Goal: Task Accomplishment & Management: Use online tool/utility

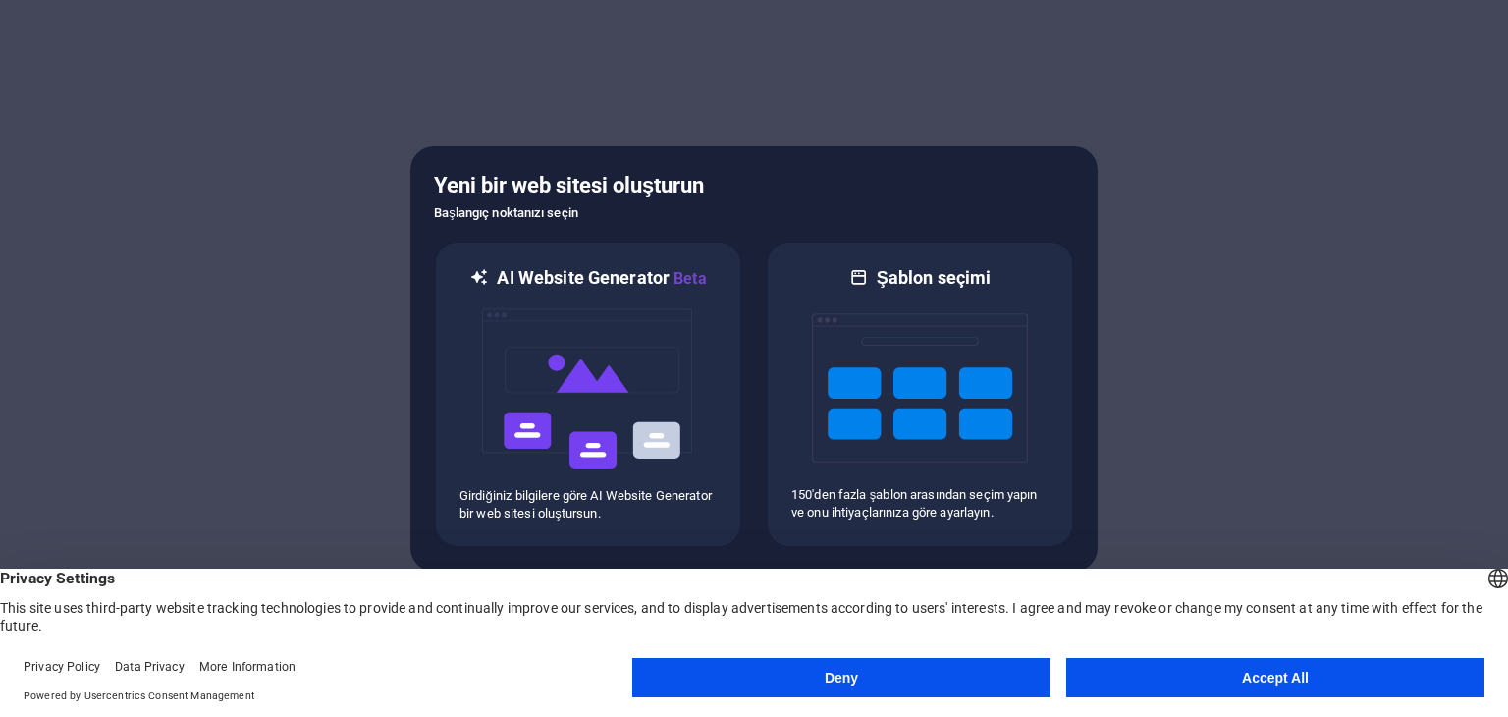
click at [1125, 682] on button "Accept All" at bounding box center [1275, 677] width 418 height 39
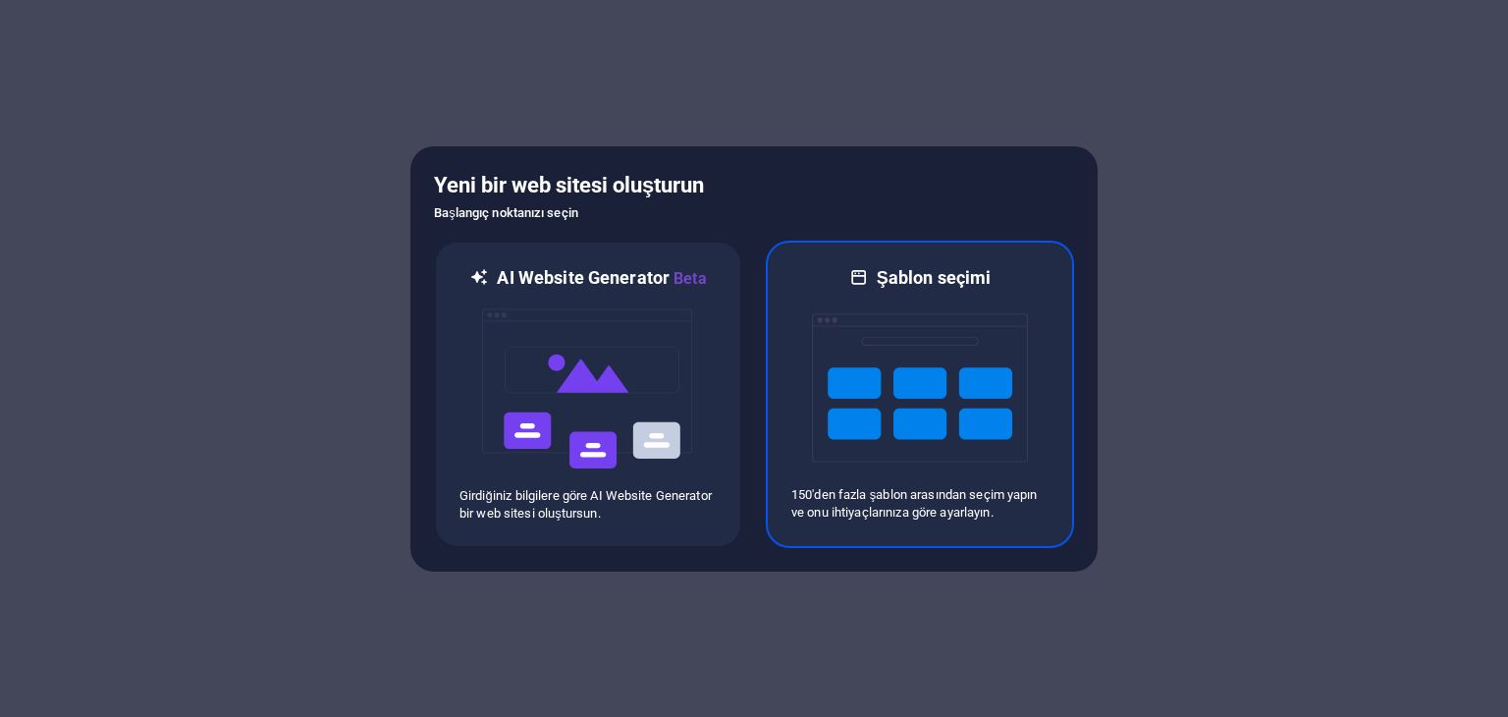
click at [782, 428] on div "Şablon seçimi 150'den fazla şablon arasından seçim yapın ve onu ihtiyaçlarınıza…" at bounding box center [920, 394] width 308 height 307
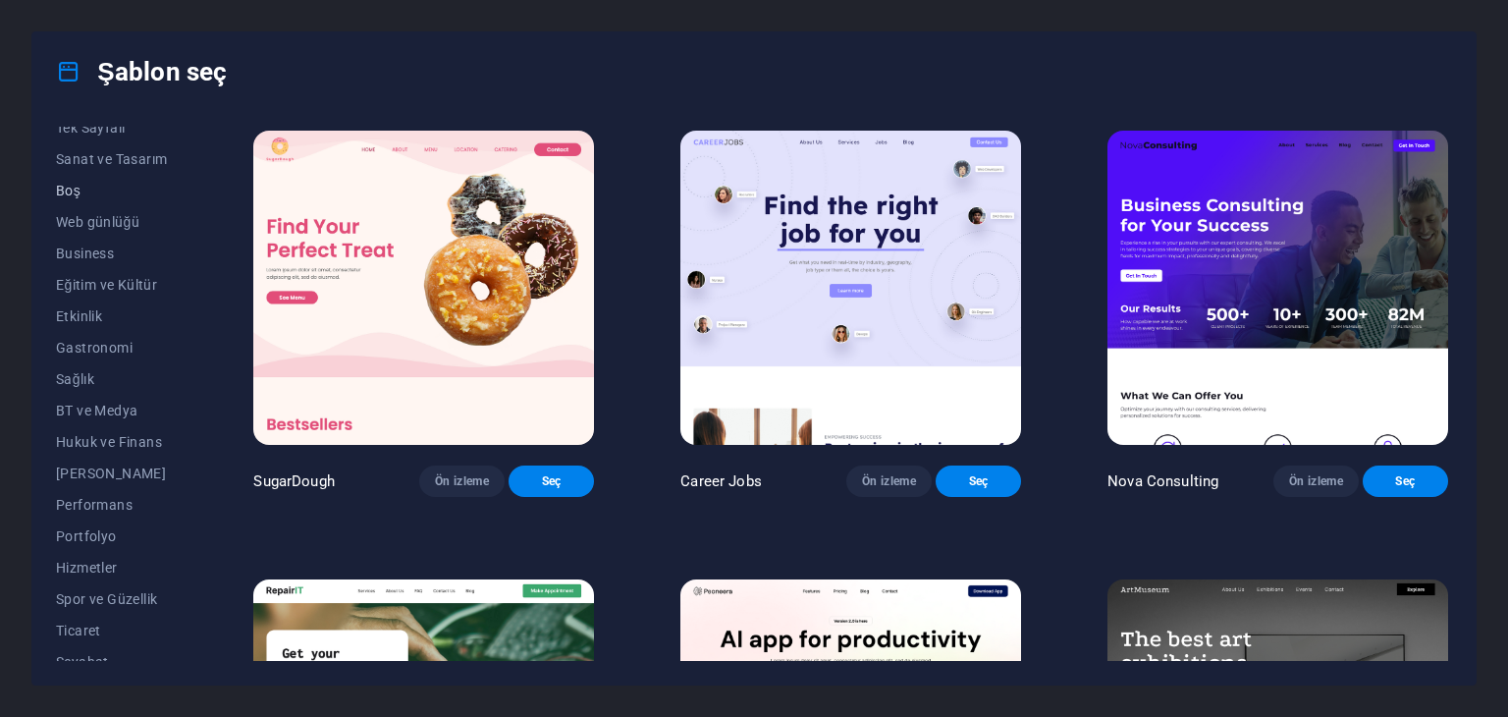
scroll to position [251, 0]
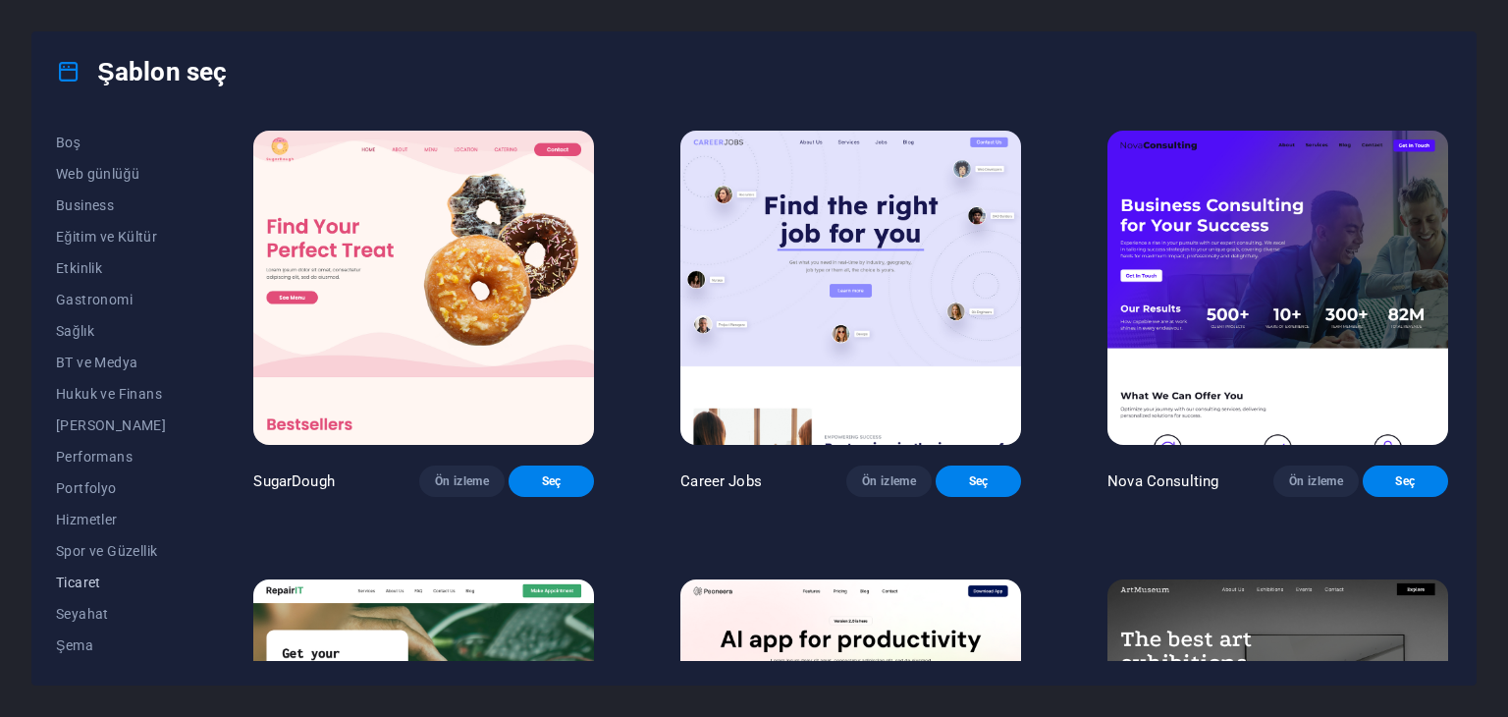
click at [98, 570] on button "Ticaret" at bounding box center [111, 581] width 111 height 31
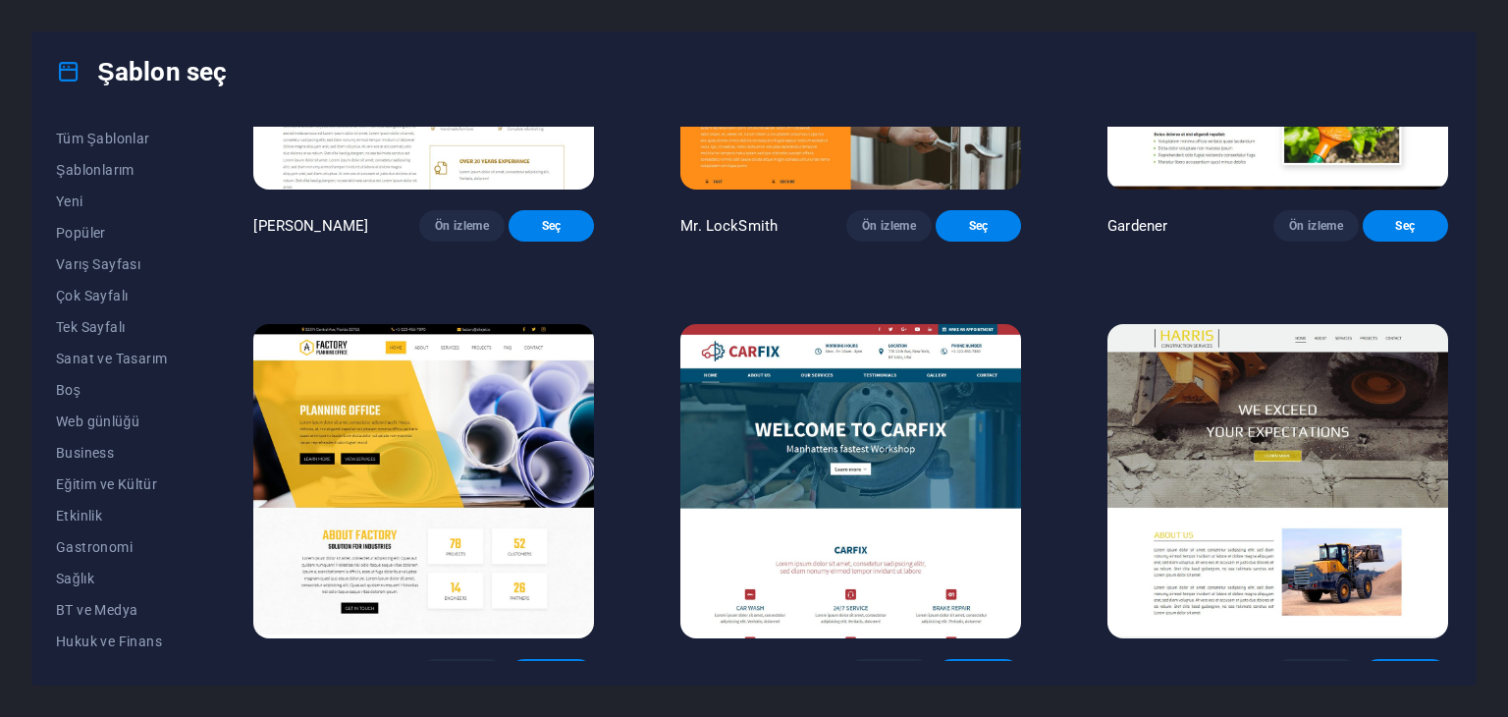
scroll to position [0, 0]
click at [79, 218] on button "Yeni" at bounding box center [111, 204] width 111 height 31
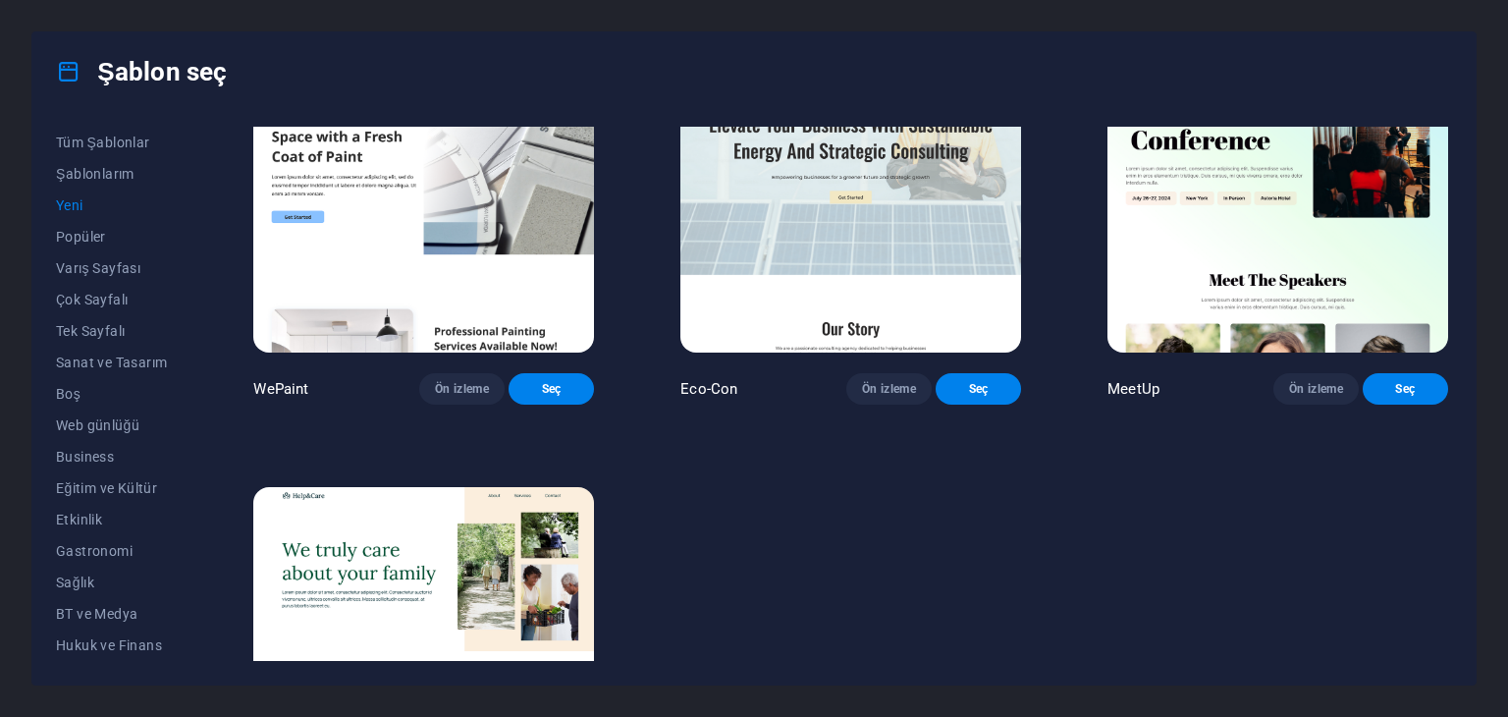
scroll to position [1581, 0]
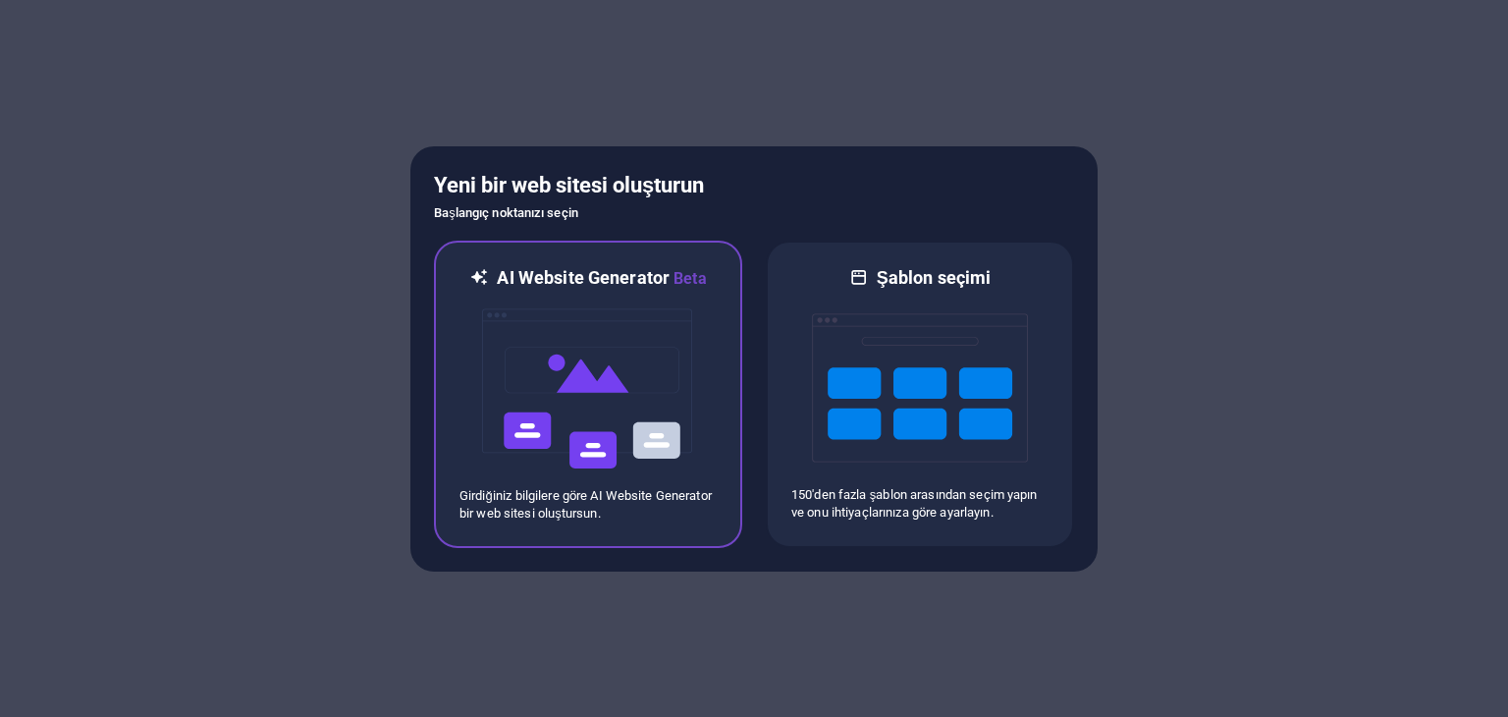
click at [672, 407] on img at bounding box center [588, 389] width 216 height 196
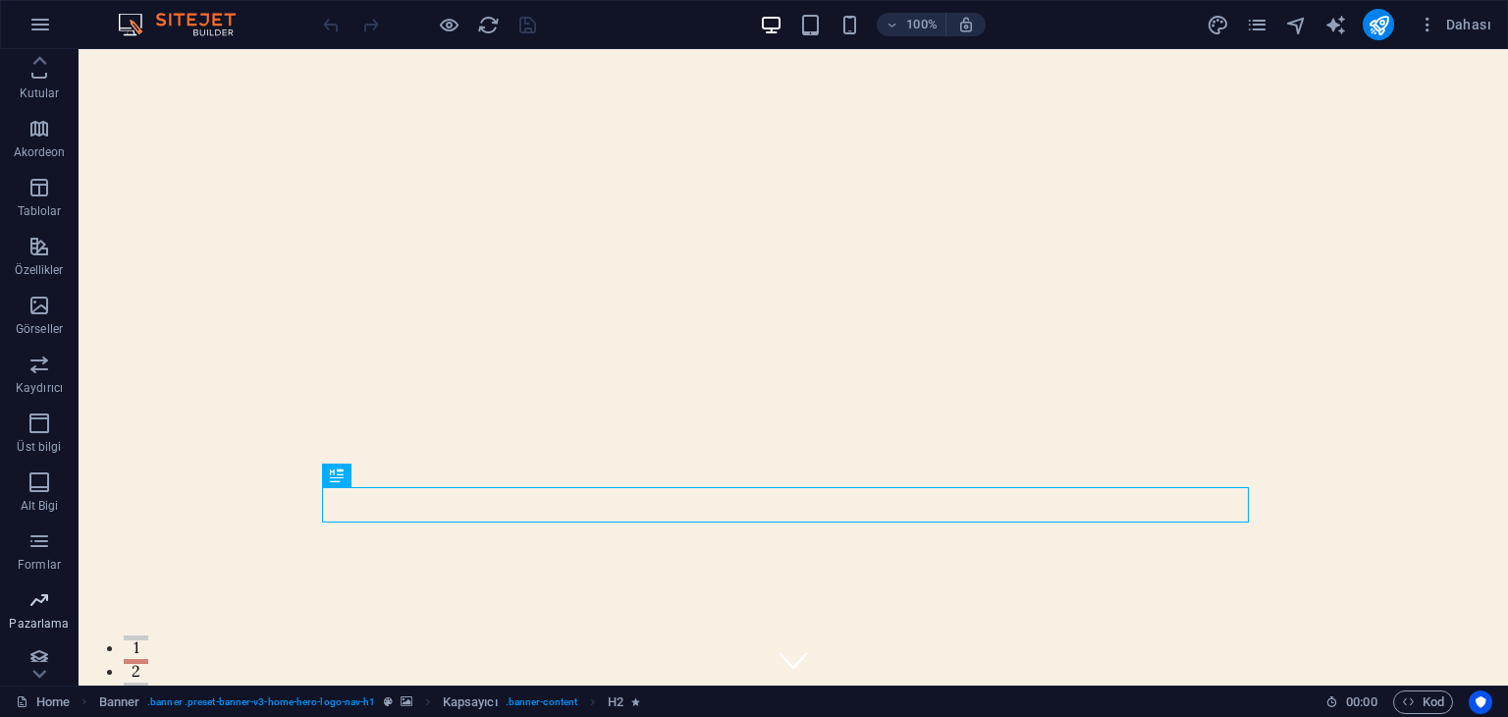
scroll to position [247, 0]
click at [40, 595] on icon "button" at bounding box center [39, 587] width 24 height 24
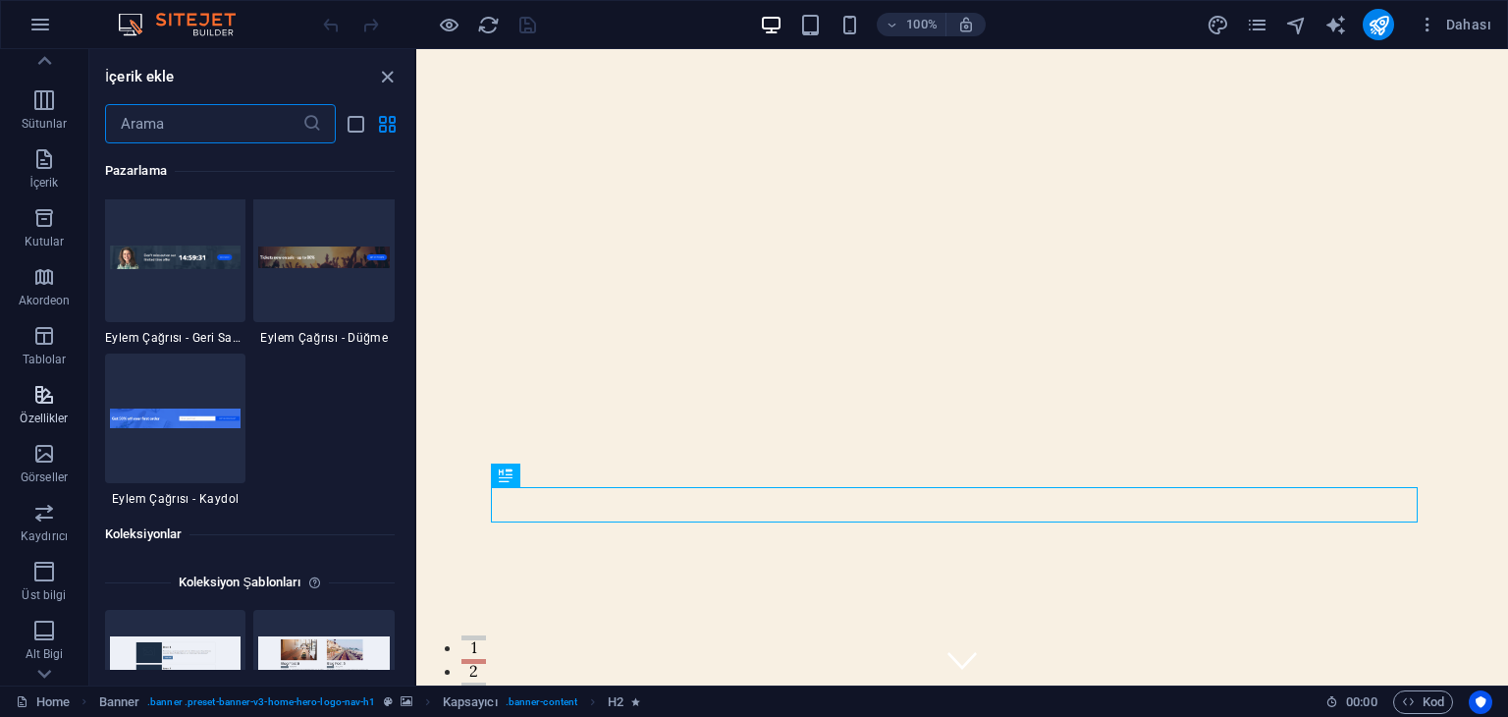
scroll to position [0, 0]
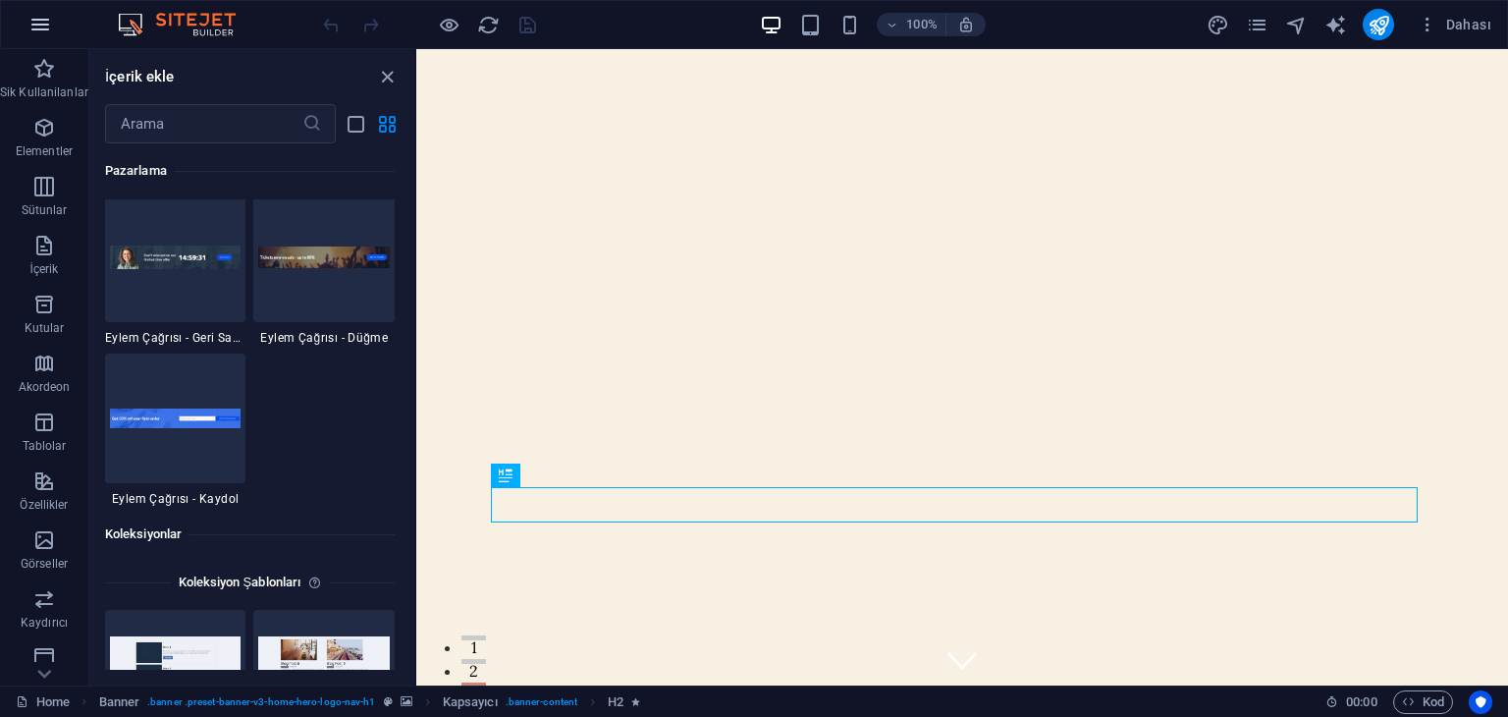
click at [44, 27] on icon "button" at bounding box center [40, 25] width 24 height 24
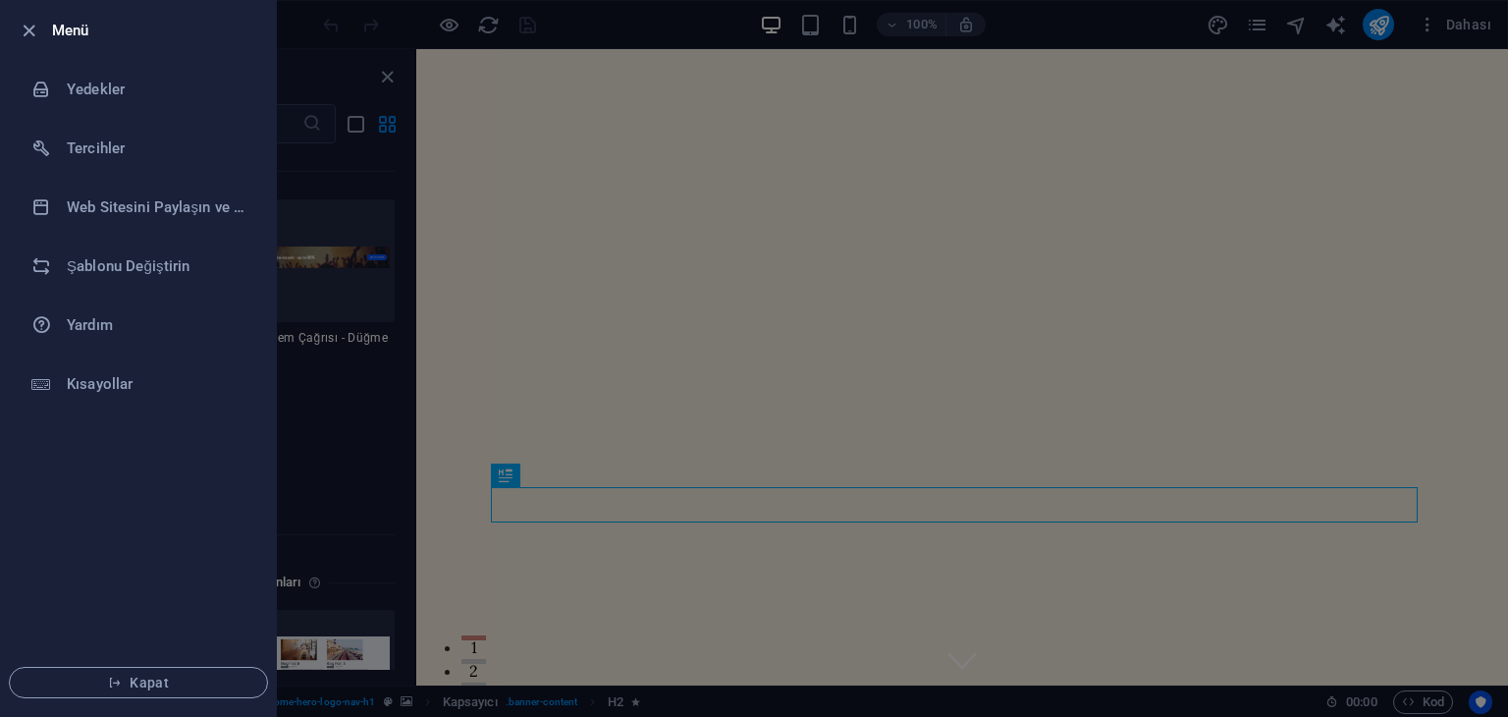
click at [534, 223] on div at bounding box center [754, 358] width 1508 height 717
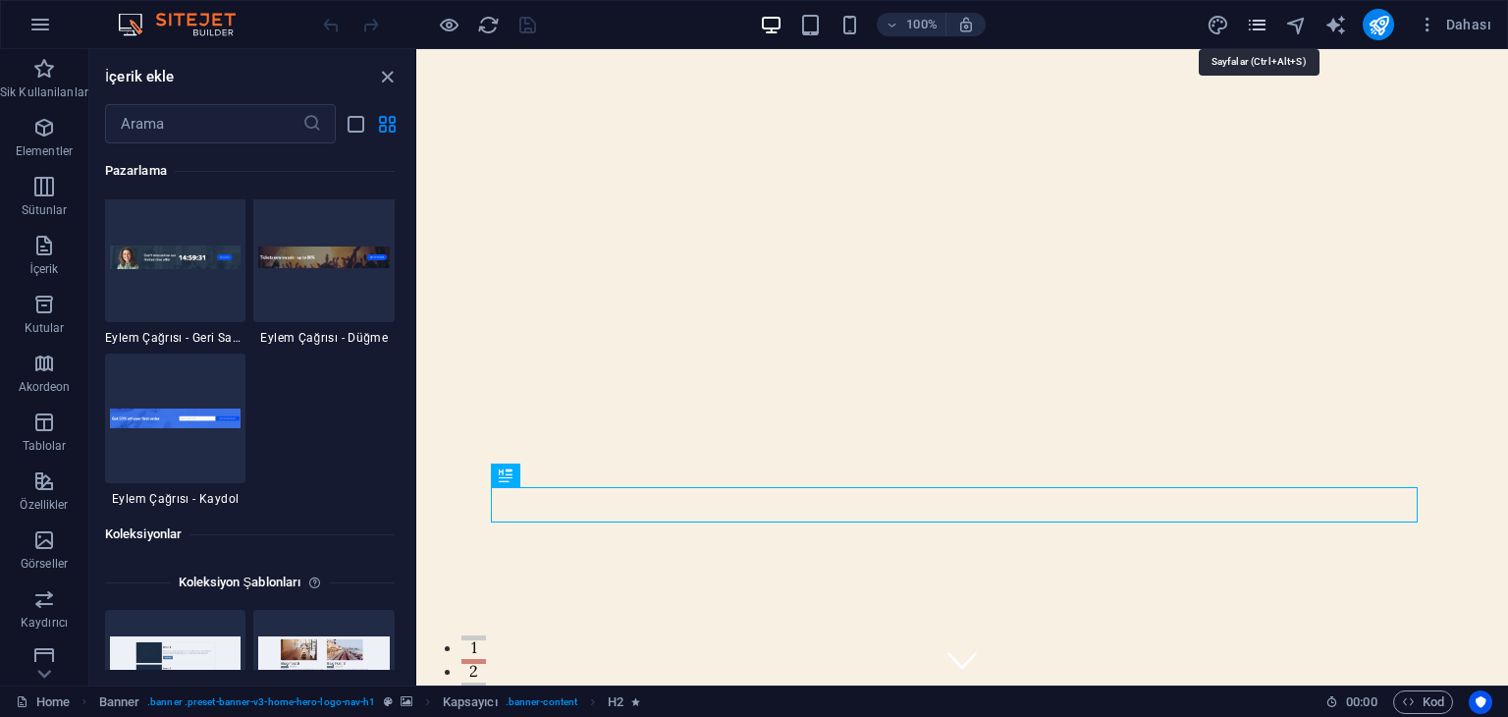
click at [1264, 28] on icon "pages" at bounding box center [1257, 25] width 23 height 23
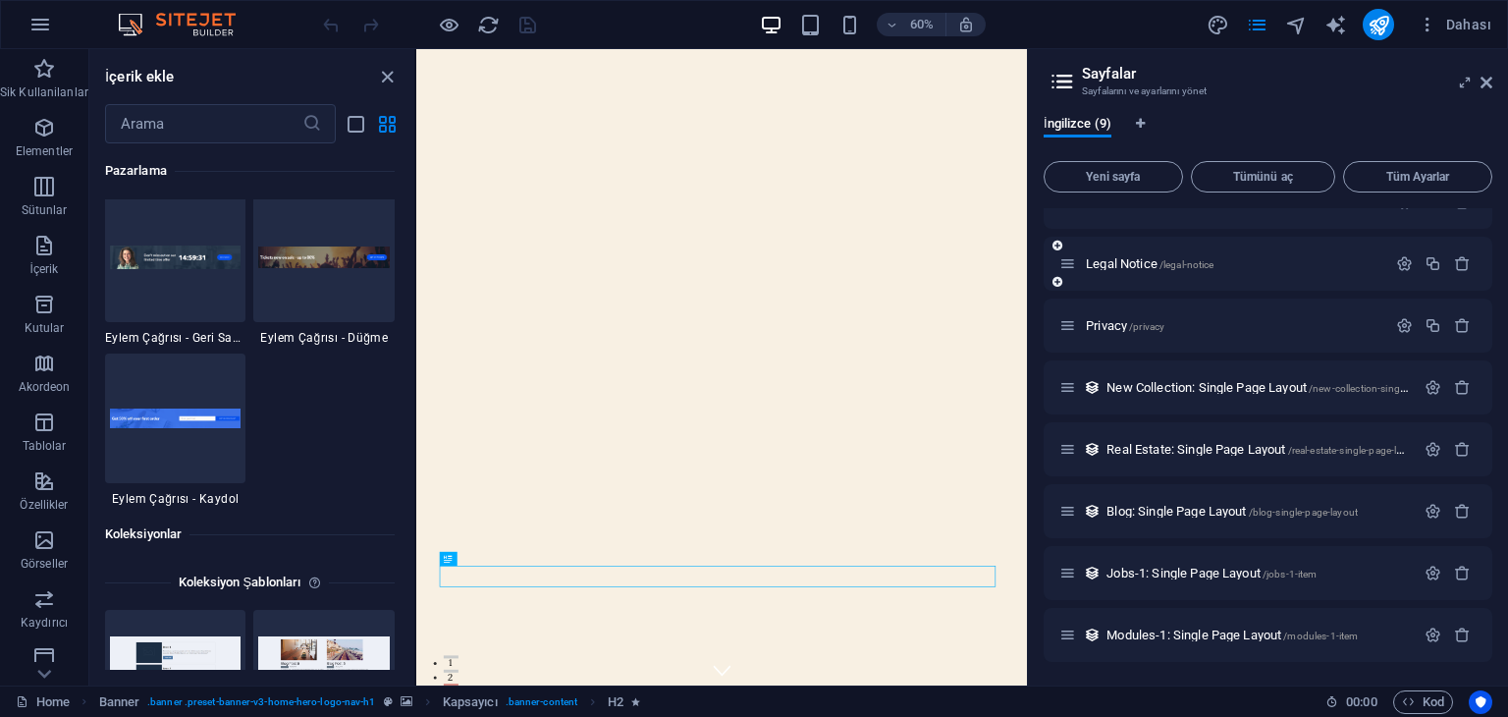
scroll to position [94, 0]
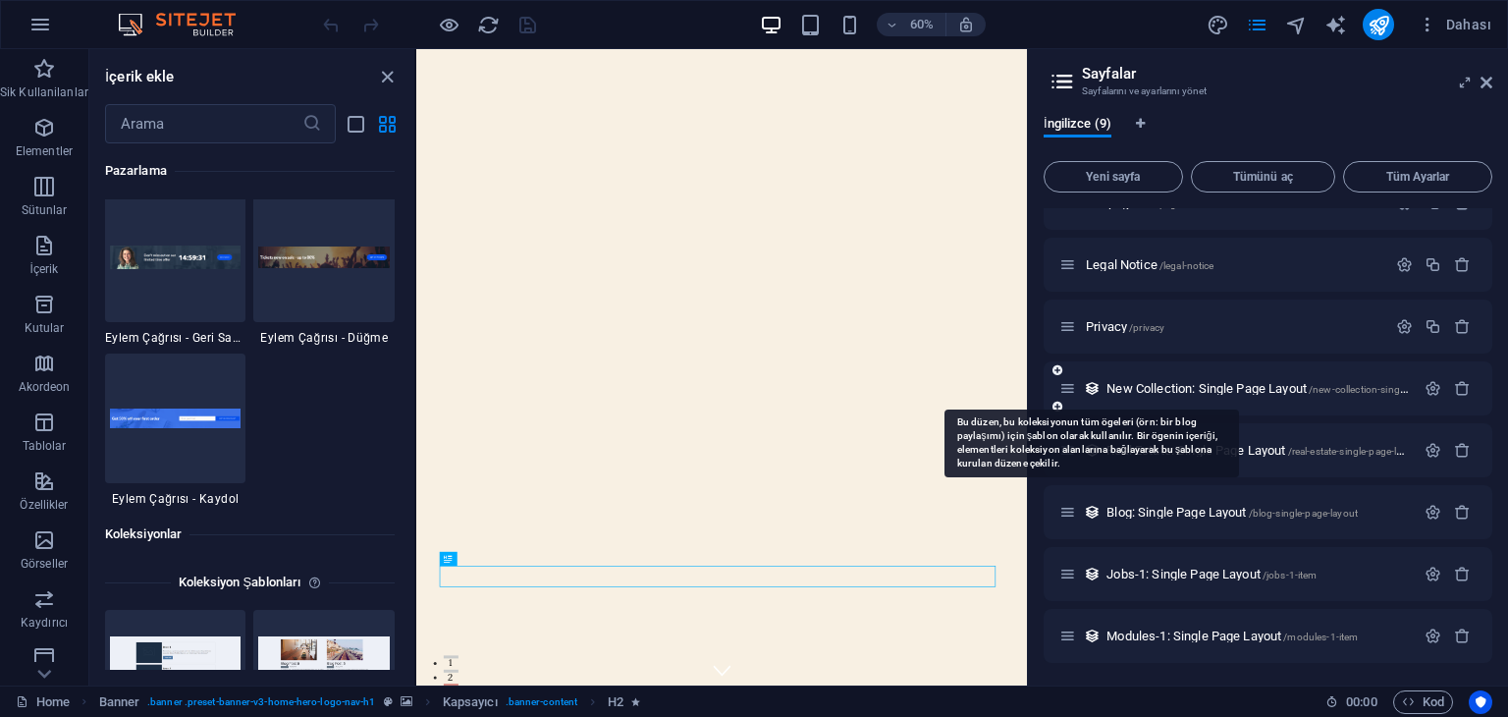
click at [1088, 394] on icon at bounding box center [1092, 388] width 17 height 17
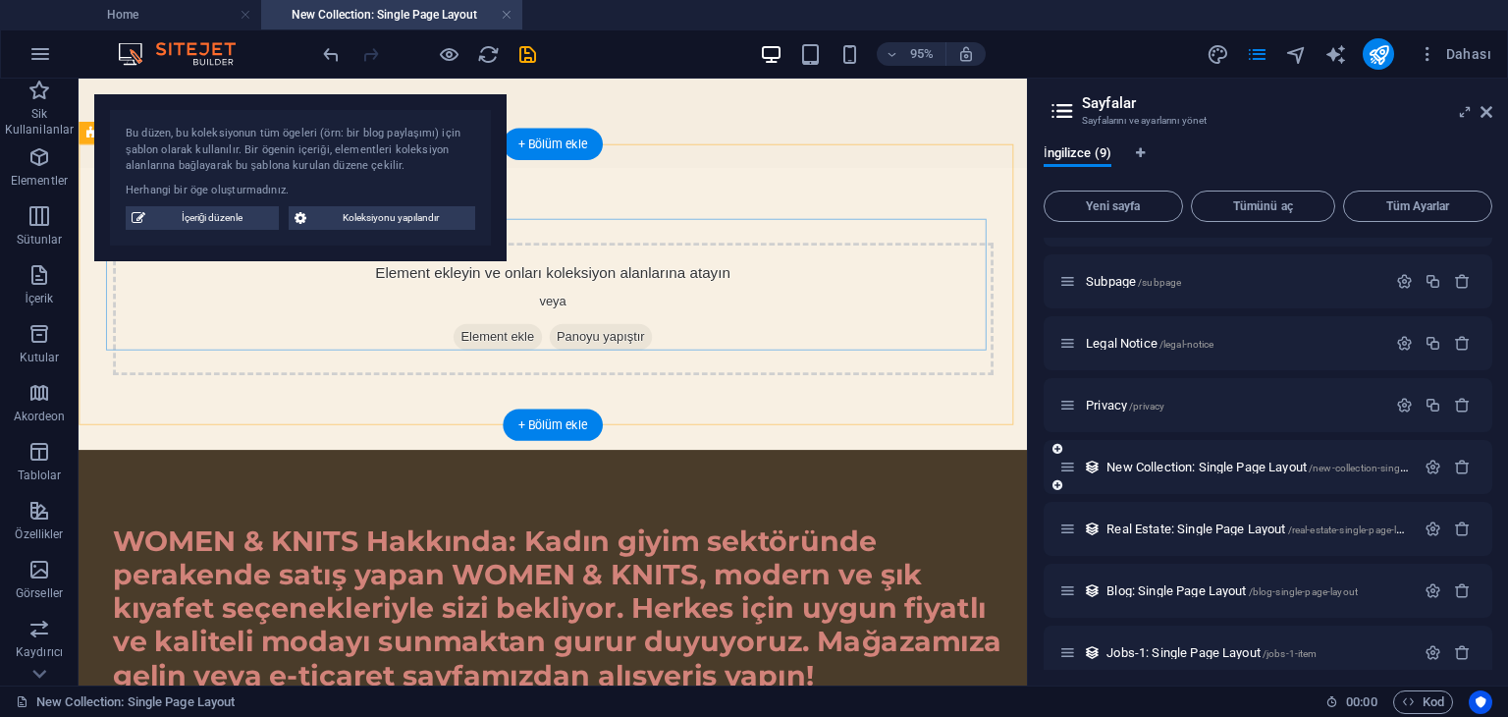
scroll to position [2, 0]
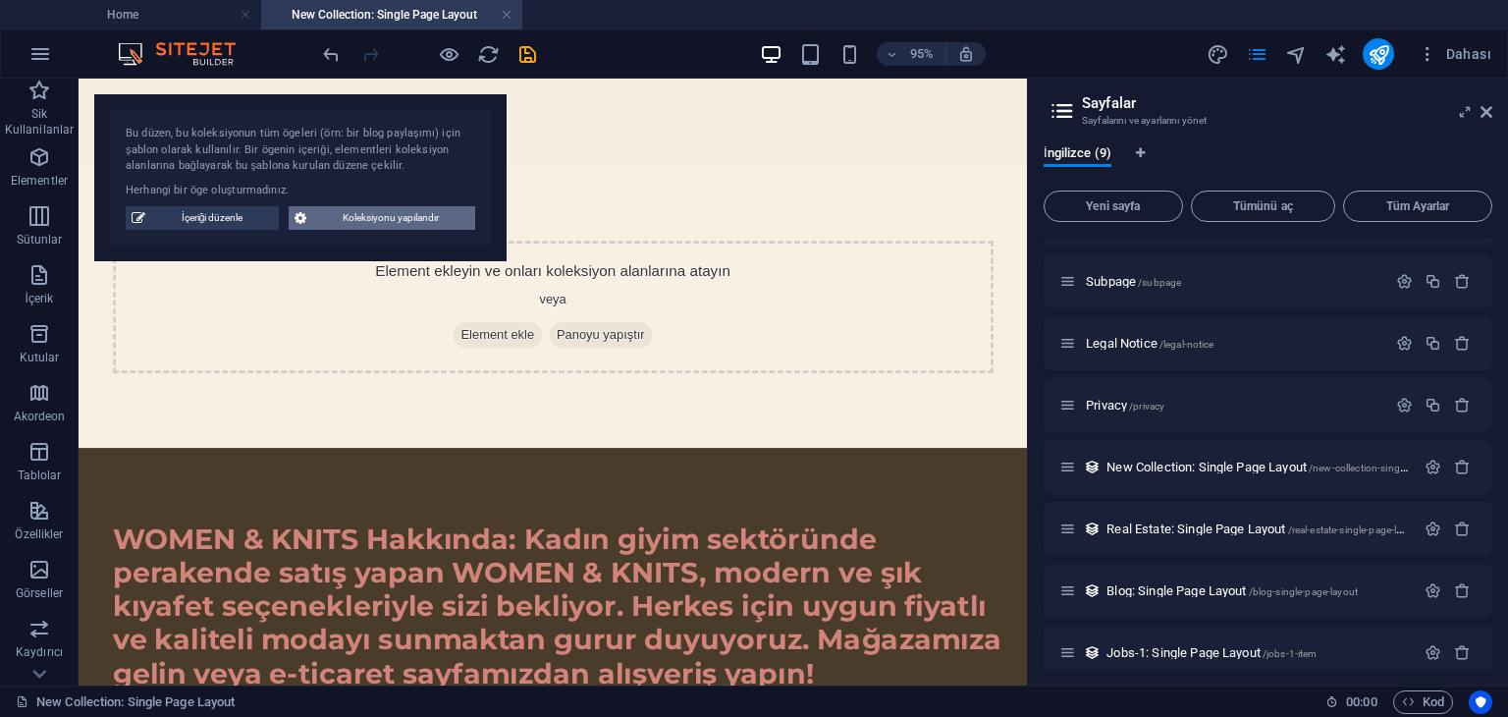
click at [310, 229] on button "Koleksiyonu yapılandır" at bounding box center [382, 218] width 187 height 24
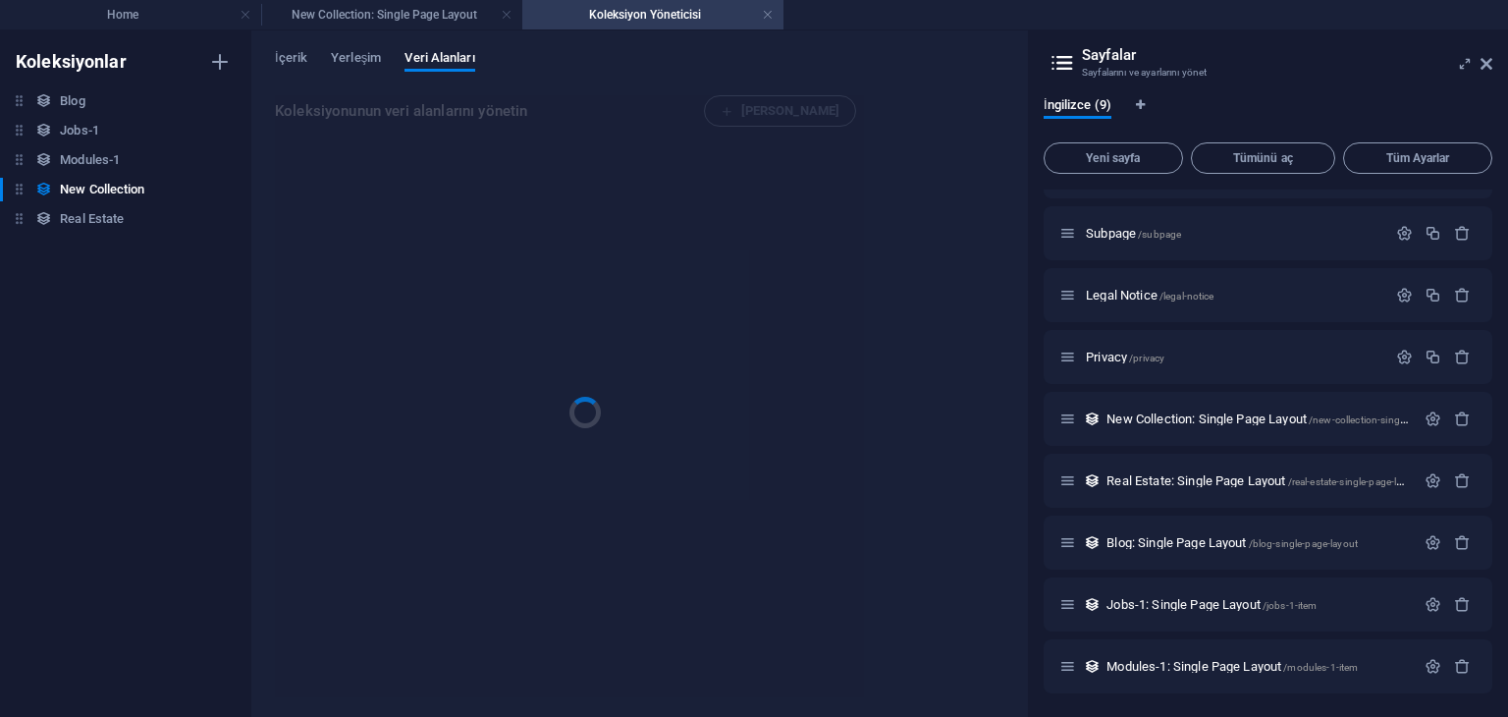
scroll to position [0, 0]
click at [310, 229] on div at bounding box center [569, 396] width 589 height 602
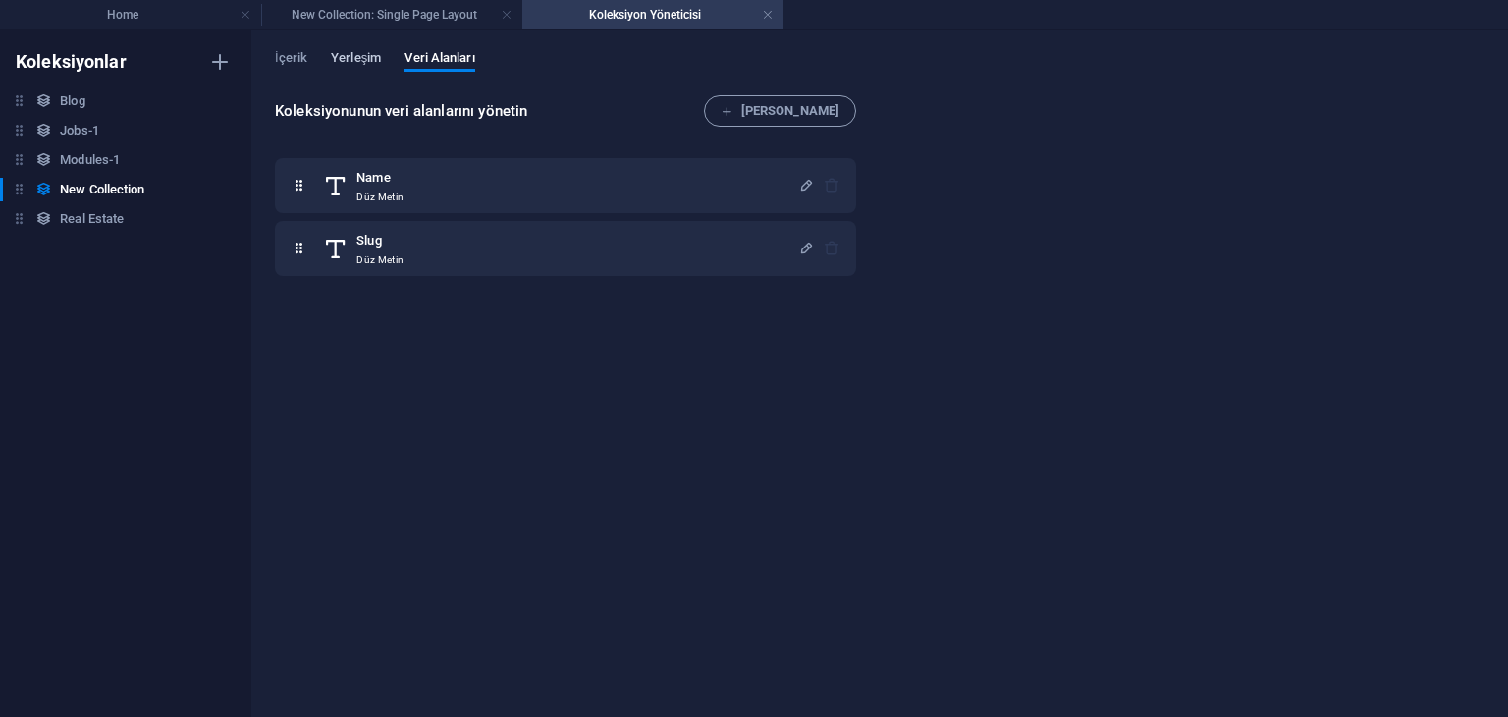
click at [362, 64] on span "Yerleşim" at bounding box center [356, 59] width 50 height 27
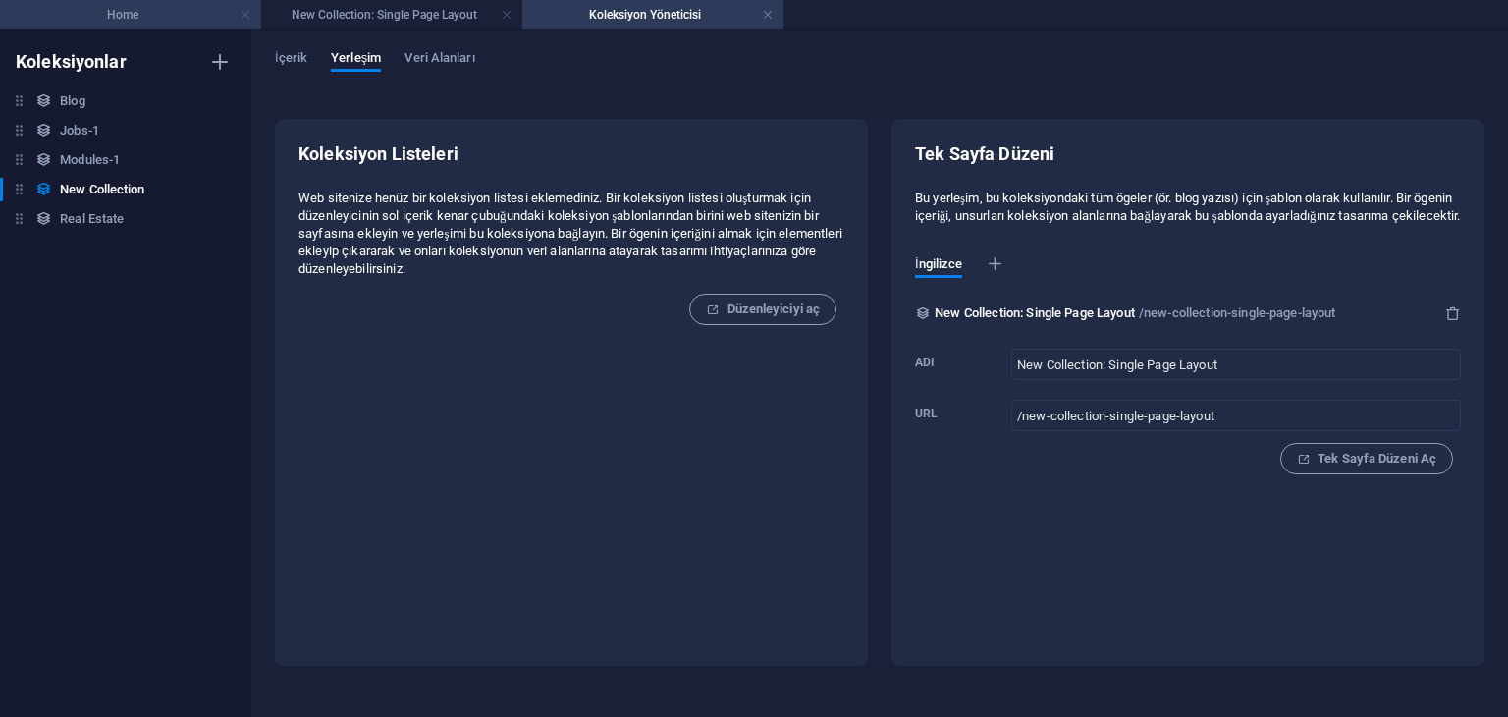
click at [243, 21] on link at bounding box center [246, 15] width 12 height 19
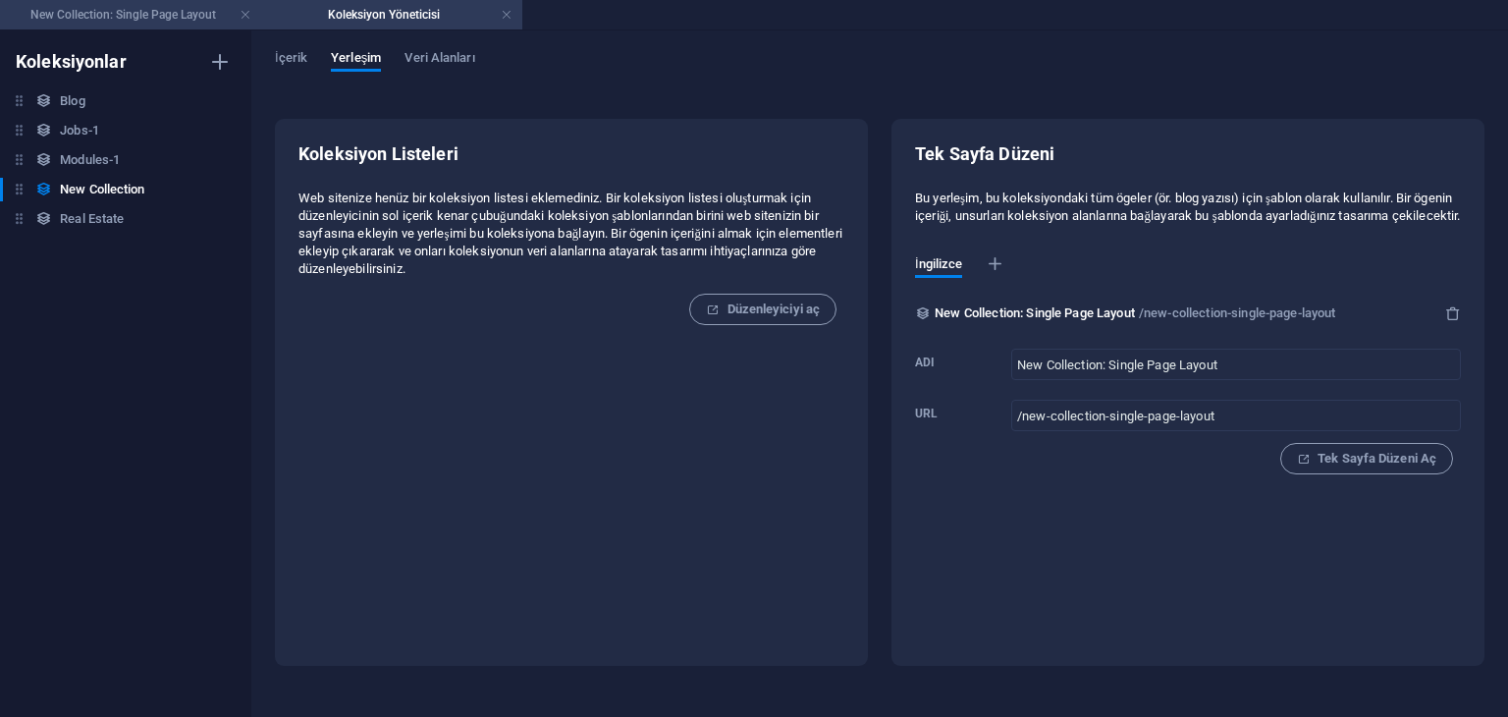
click at [177, 6] on h4 "New Collection: Single Page Layout" at bounding box center [130, 15] width 261 height 22
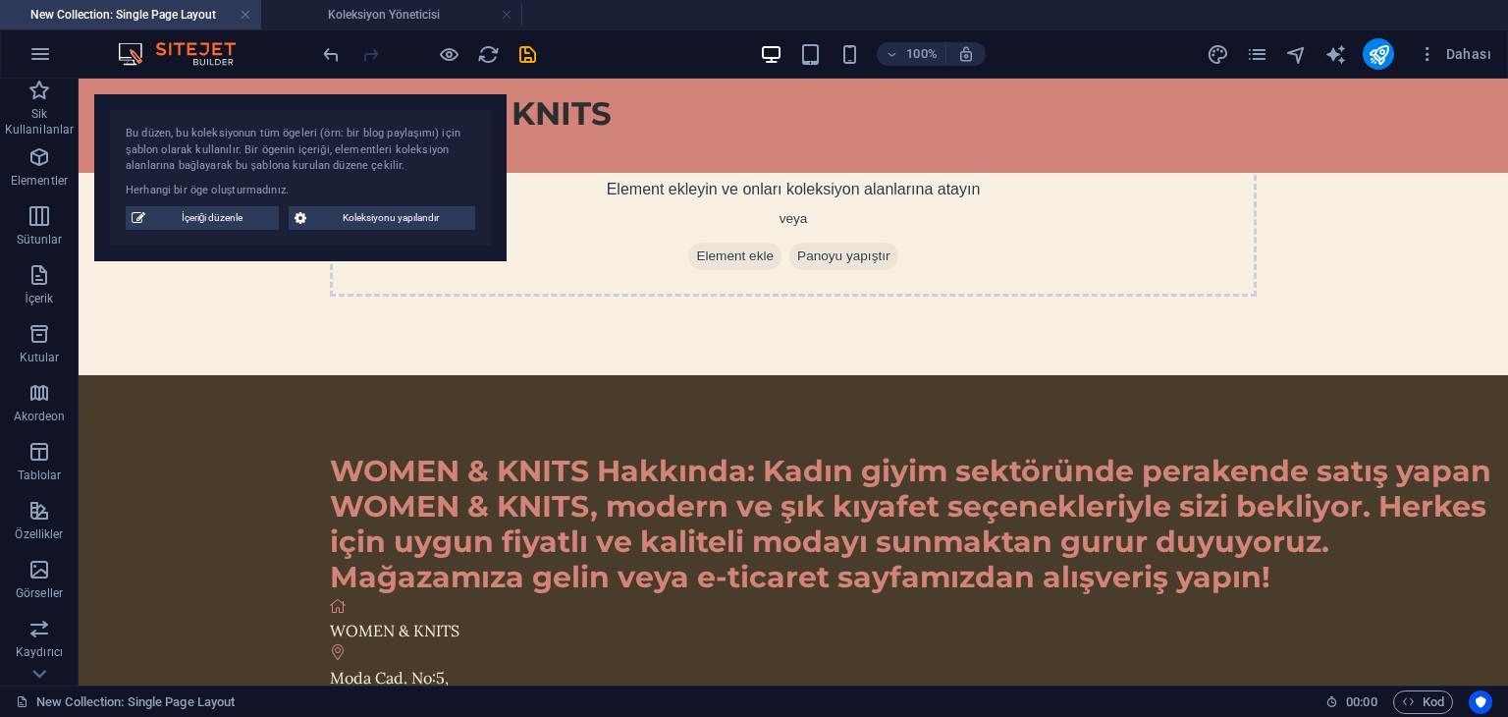
scroll to position [2, 0]
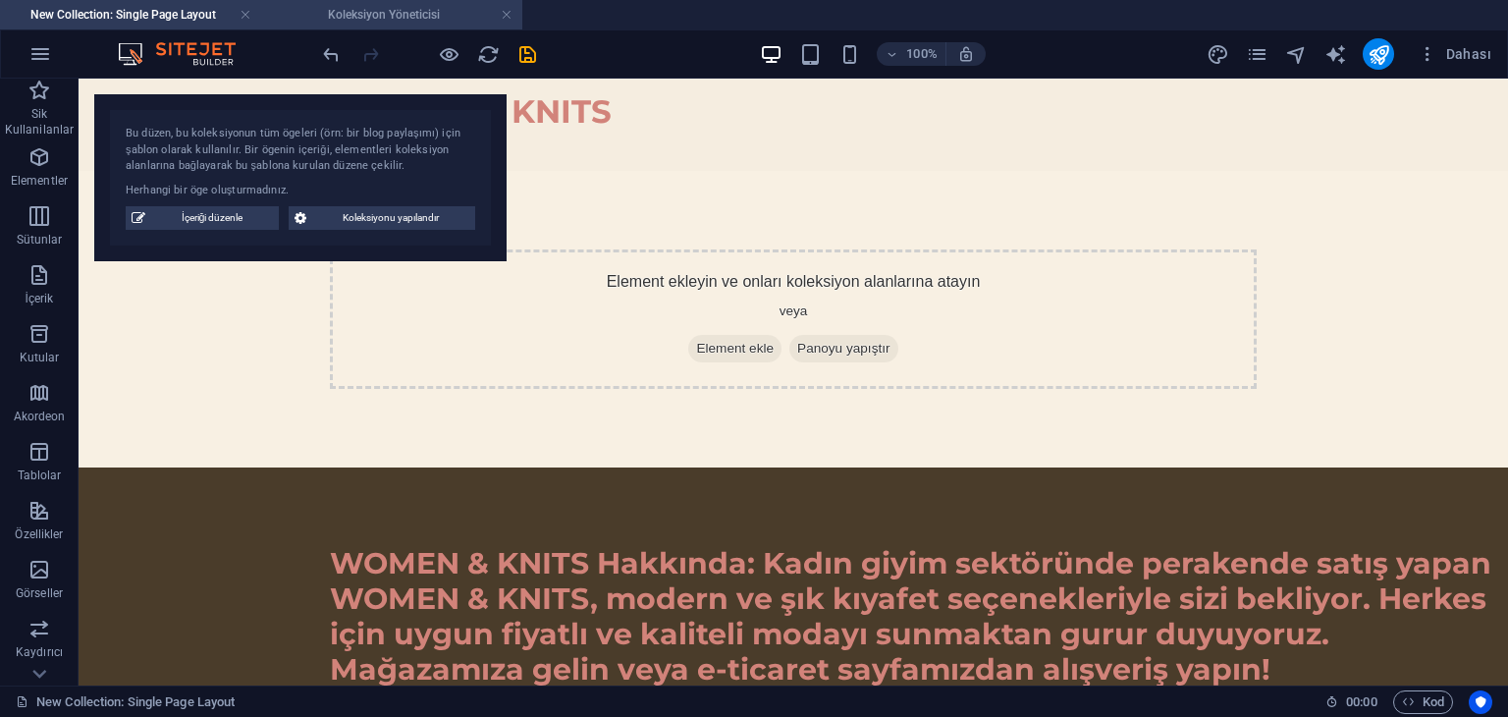
click at [306, 9] on h4 "Koleksiyon Yöneticisi" at bounding box center [391, 15] width 261 height 22
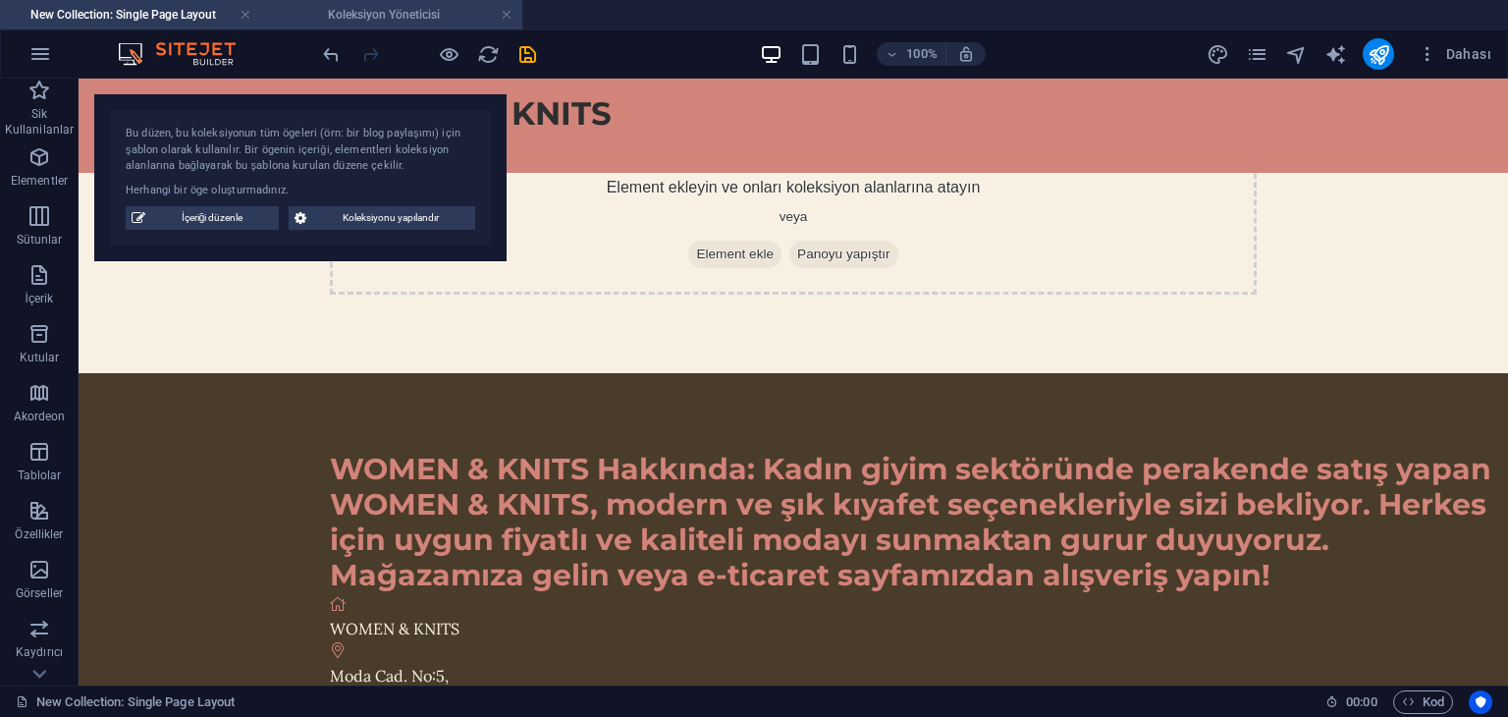
scroll to position [0, 0]
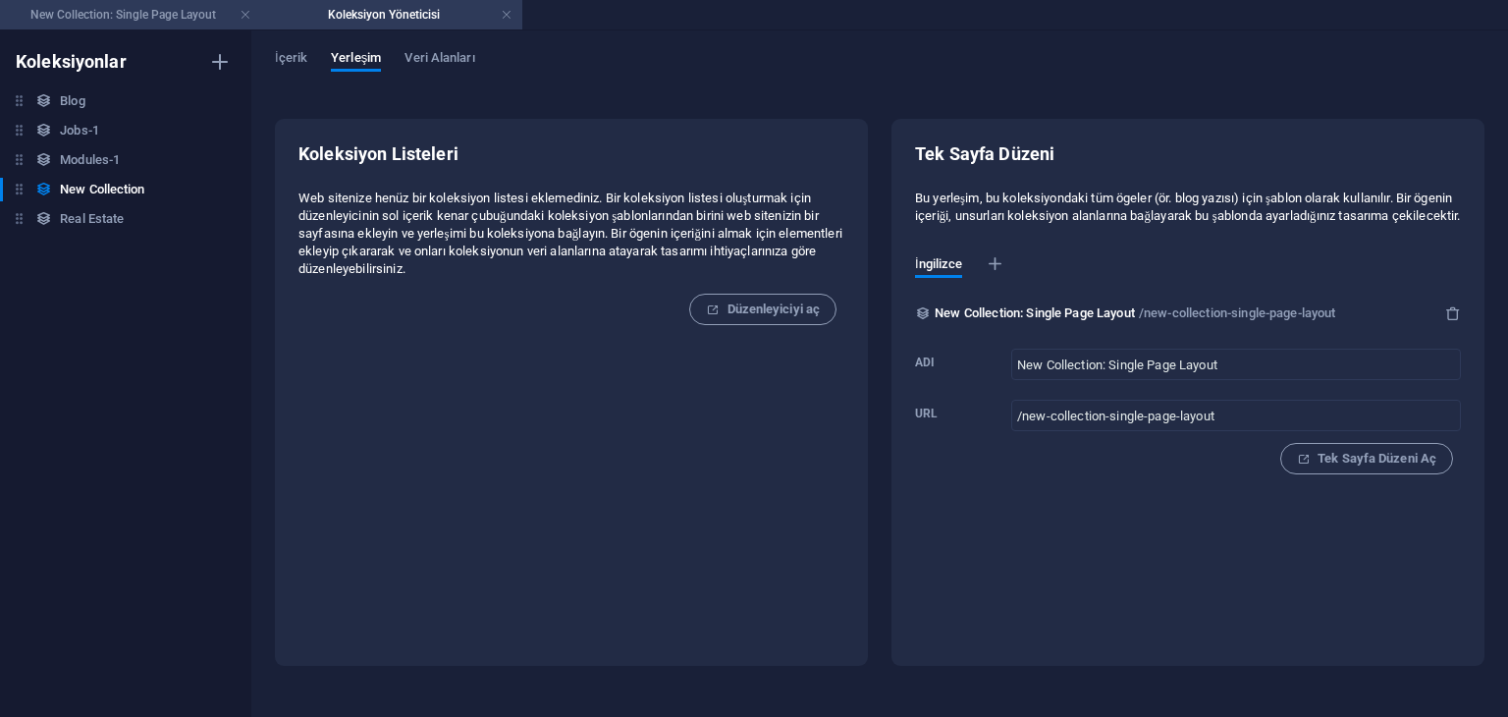
click at [185, 16] on h4 "New Collection: Single Page Layout" at bounding box center [130, 15] width 261 height 22
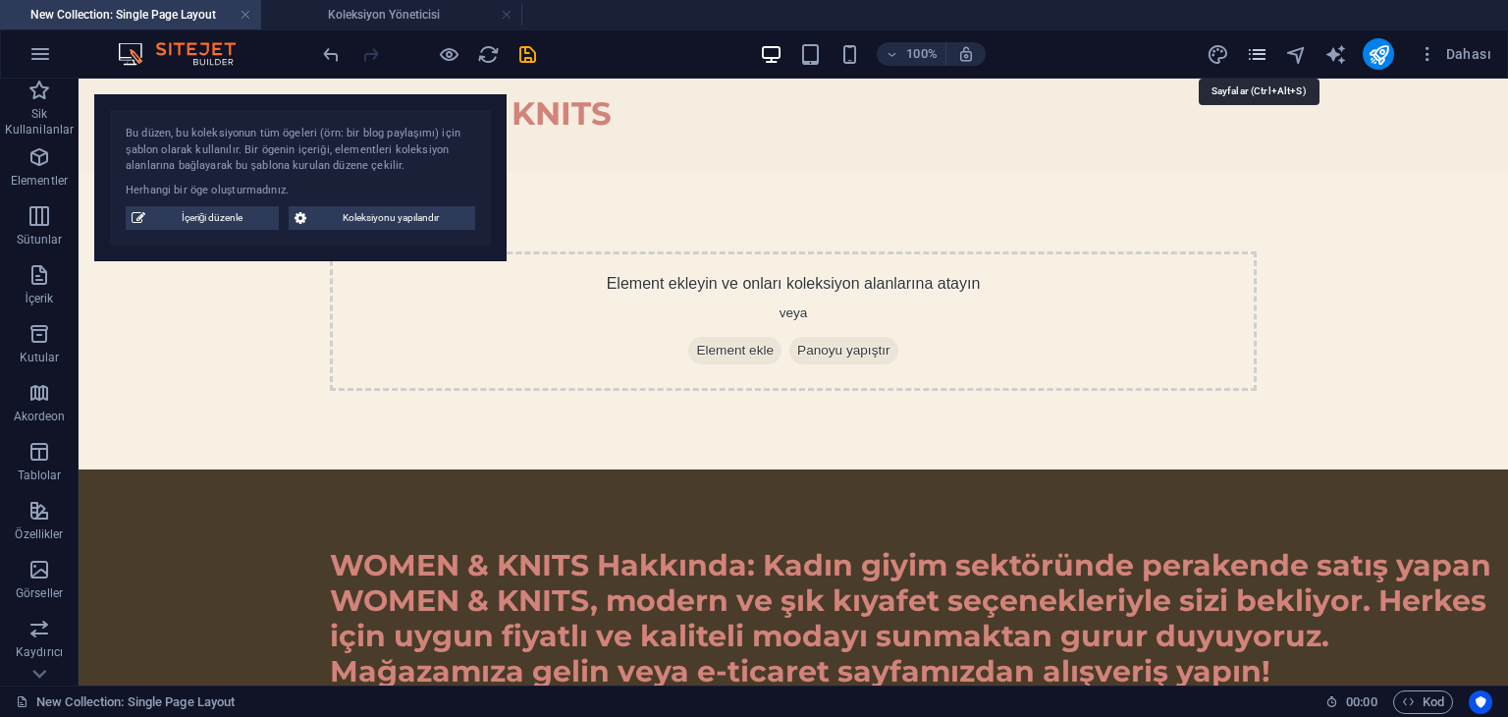
click at [1251, 54] on icon "pages" at bounding box center [1257, 54] width 23 height 23
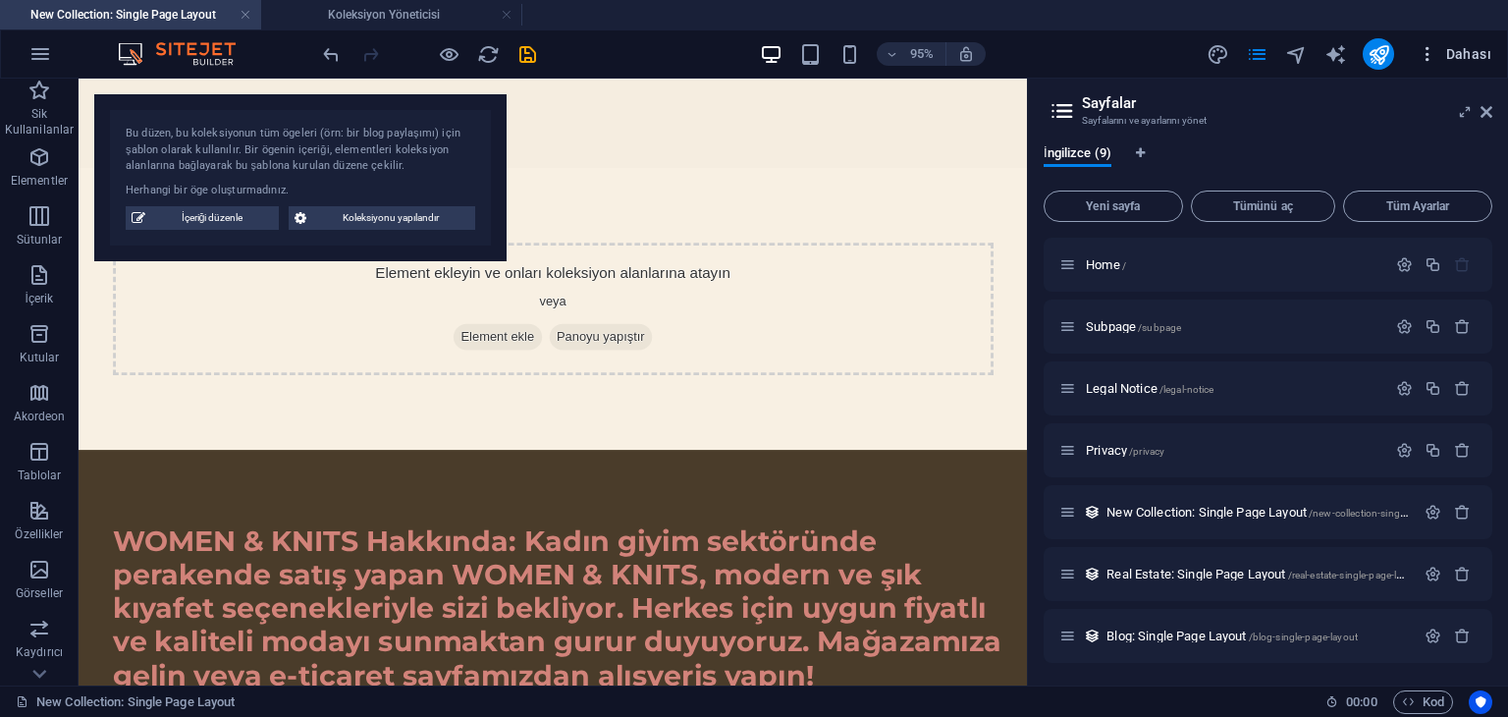
click at [1450, 59] on span "Dahası" at bounding box center [1455, 54] width 74 height 20
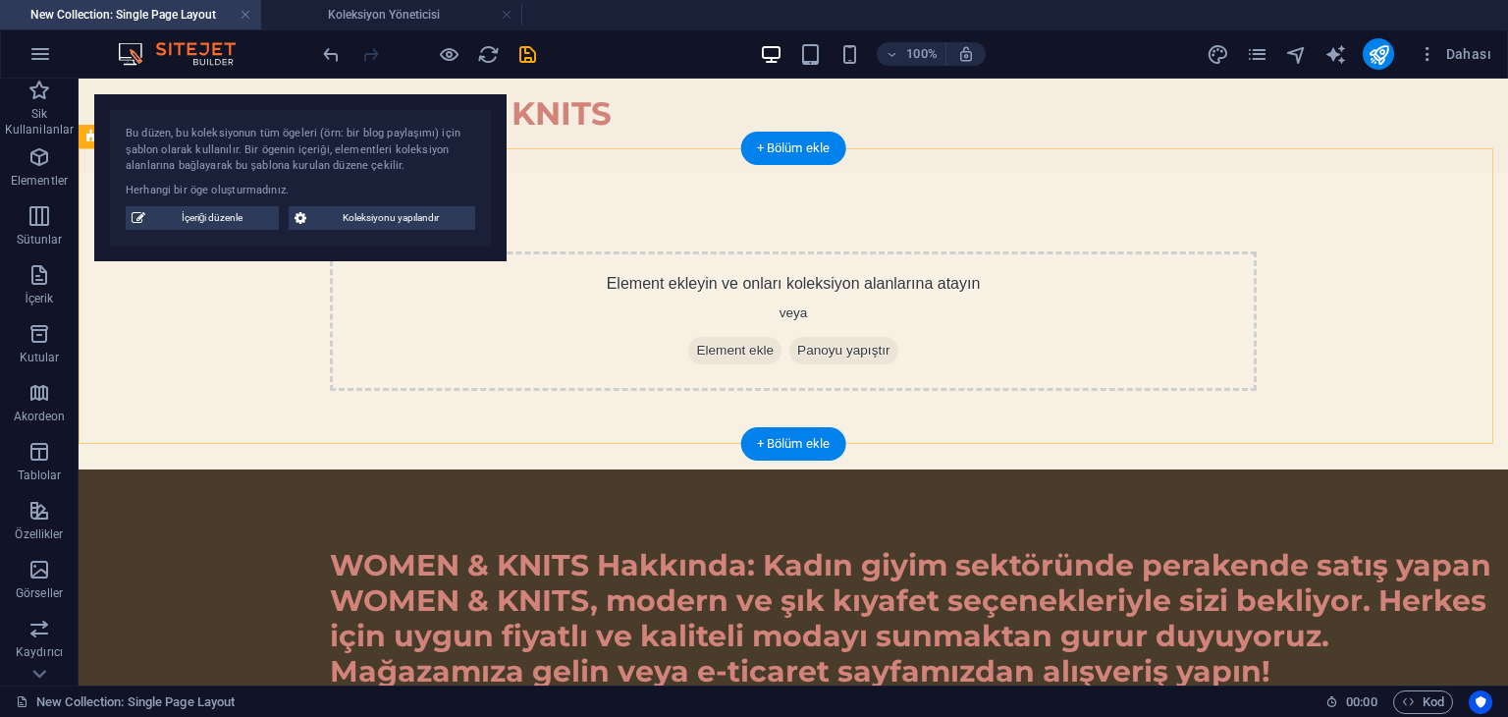
drag, startPoint x: 575, startPoint y: 219, endPoint x: 567, endPoint y: 280, distance: 61.4
click at [575, 281] on div "Element ekleyin ve onları koleksiyon alanlarına atayın veya Element ekle Panoyu…" at bounding box center [793, 321] width 1429 height 296
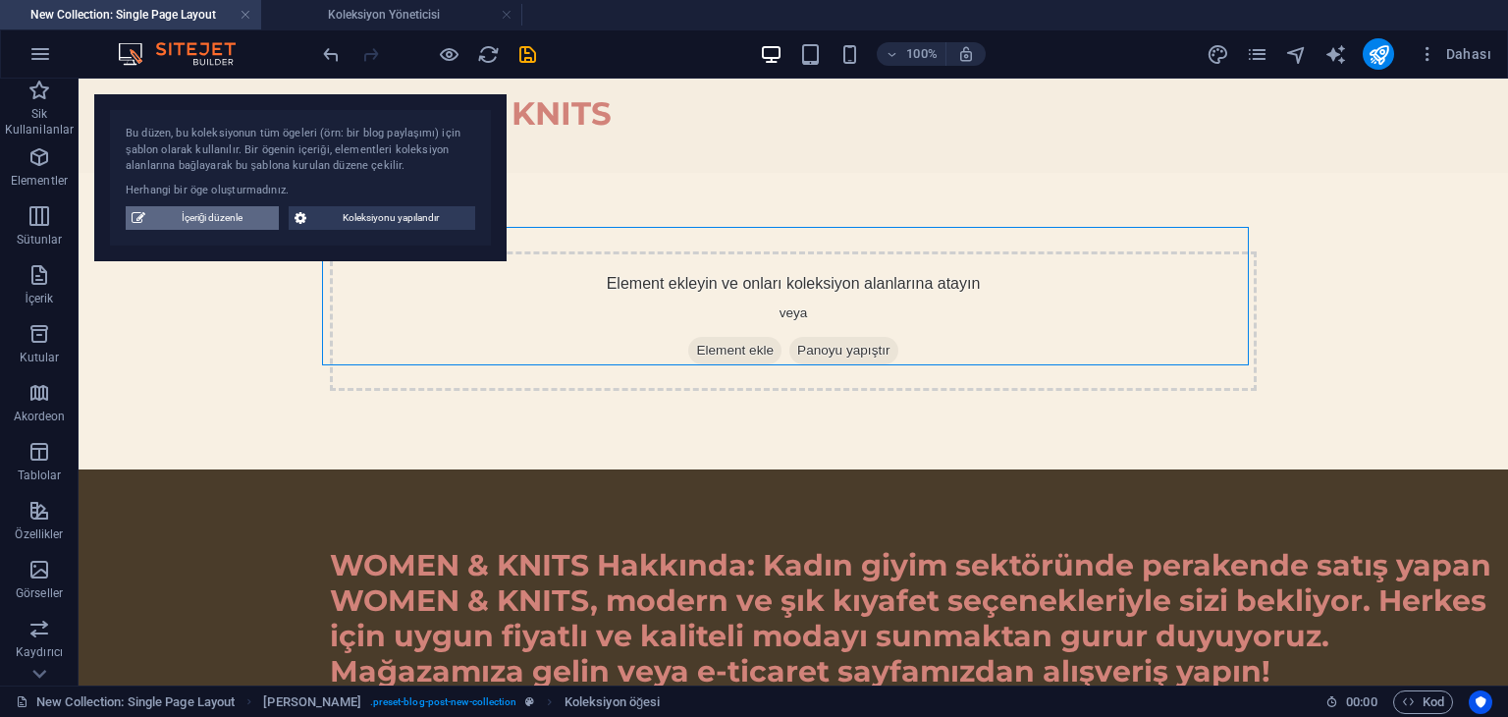
click at [223, 215] on span "İçeriği düzenle" at bounding box center [212, 218] width 122 height 24
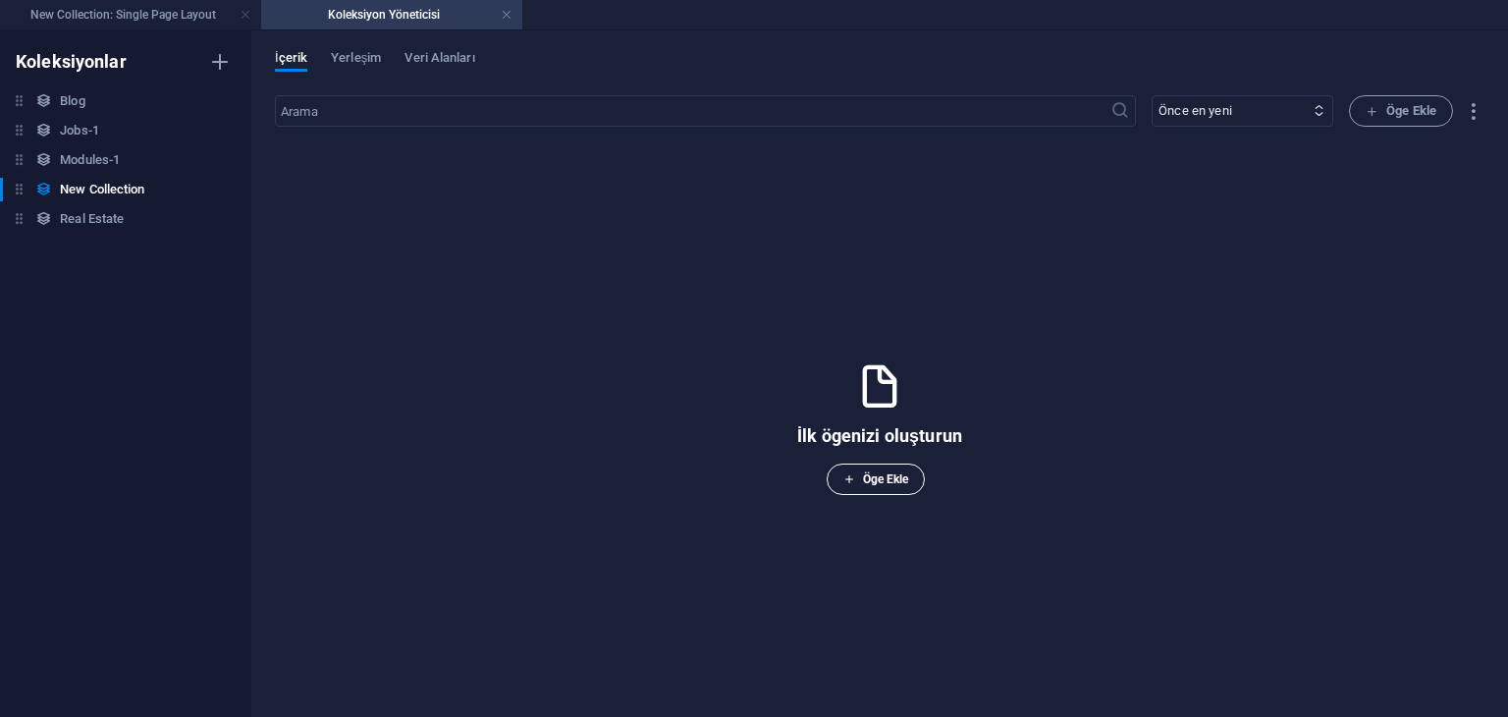
click at [890, 482] on span "Öge Ekle" at bounding box center [876, 479] width 66 height 24
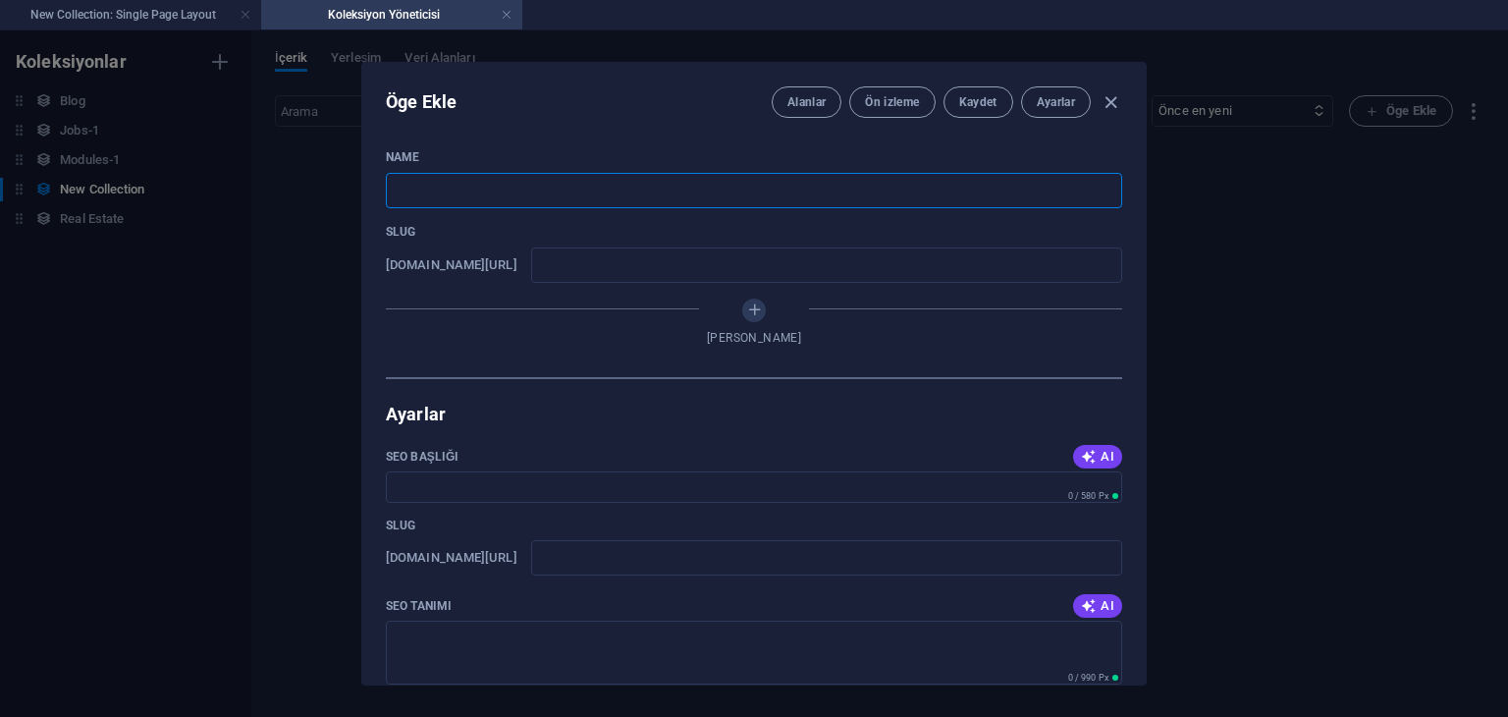
click at [708, 189] on input "text" at bounding box center [754, 190] width 736 height 35
type input "1"
type input "12"
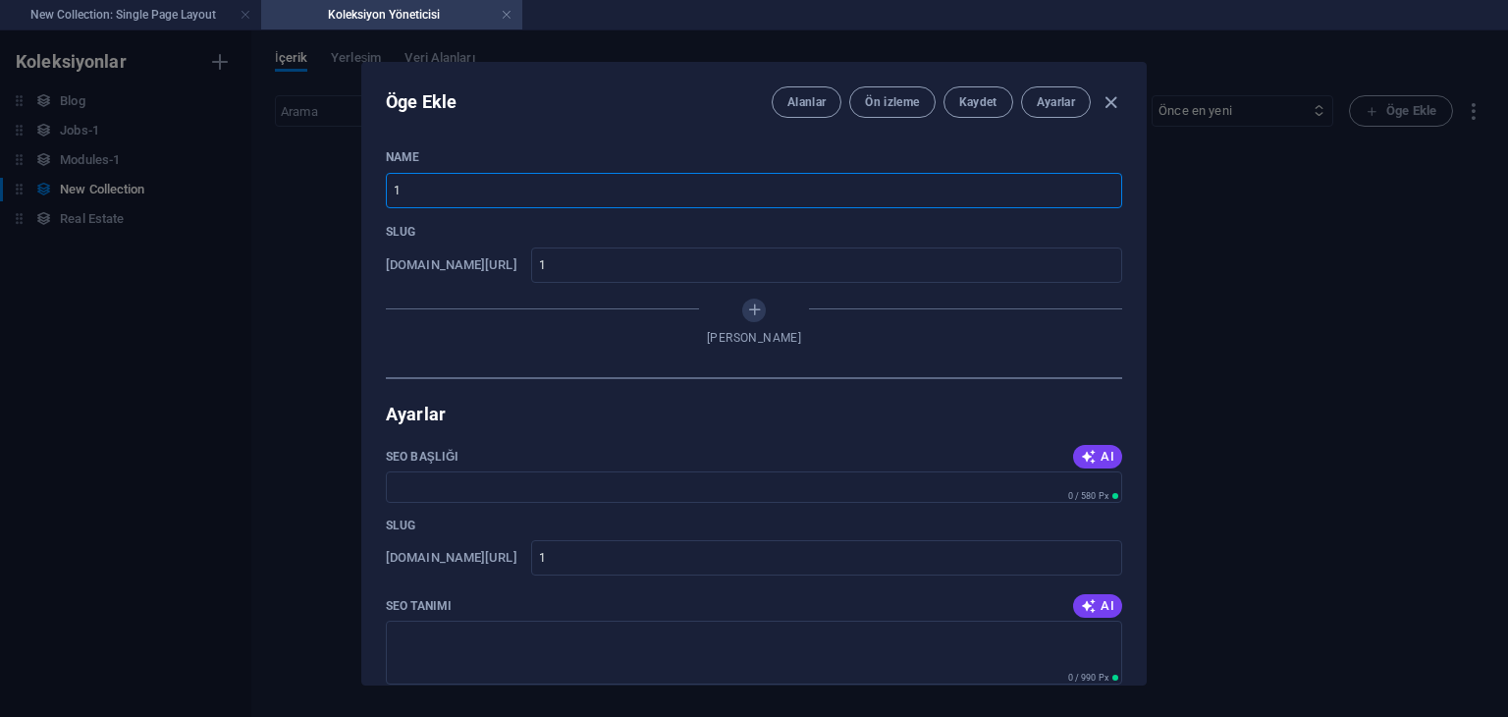
type input "12"
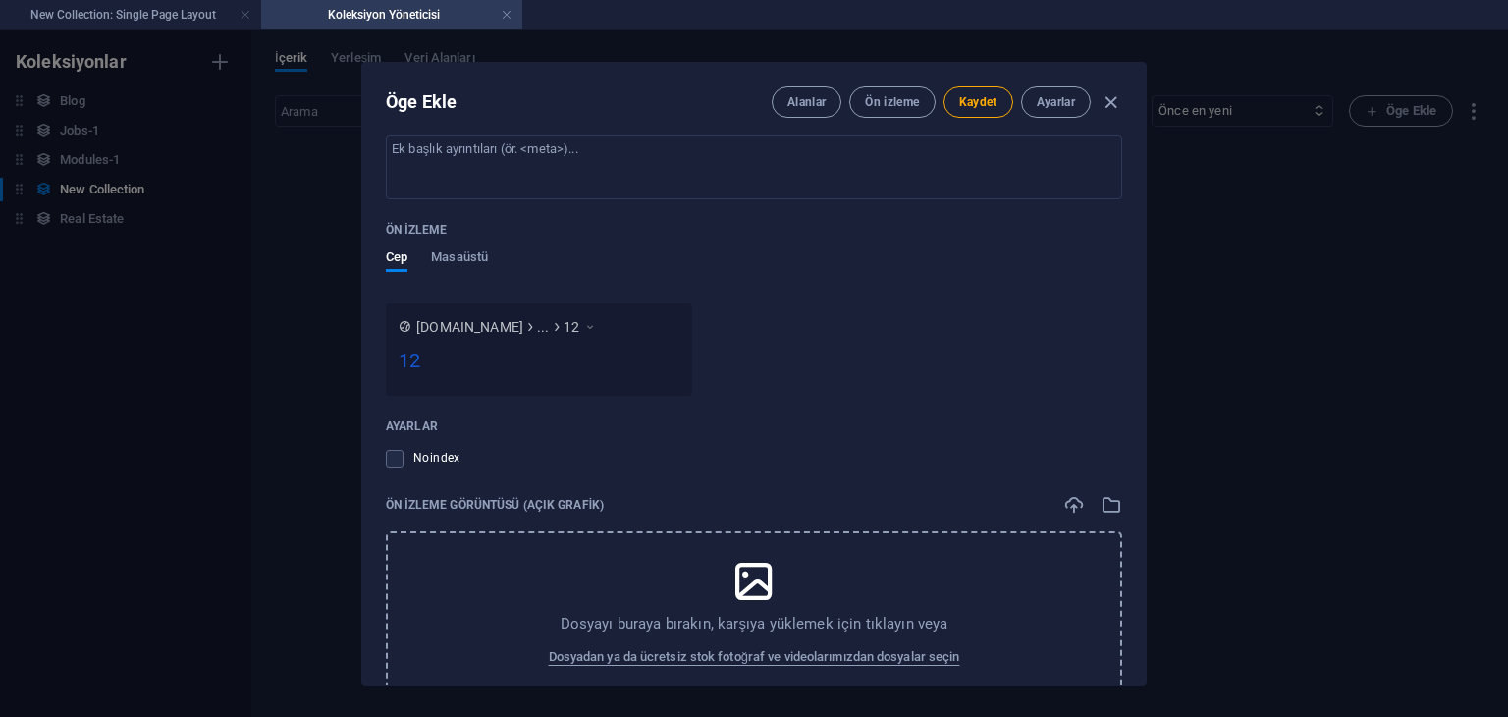
scroll to position [723, 0]
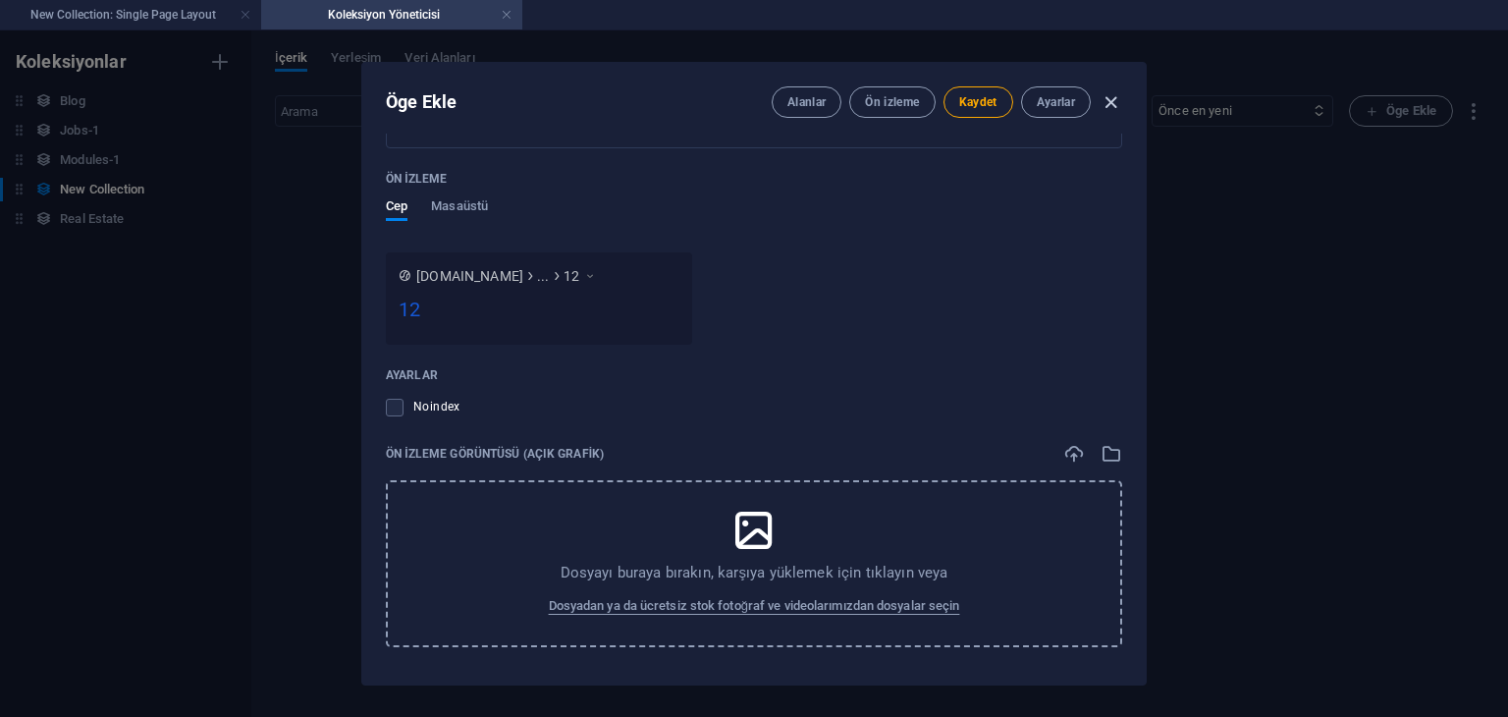
type input "12"
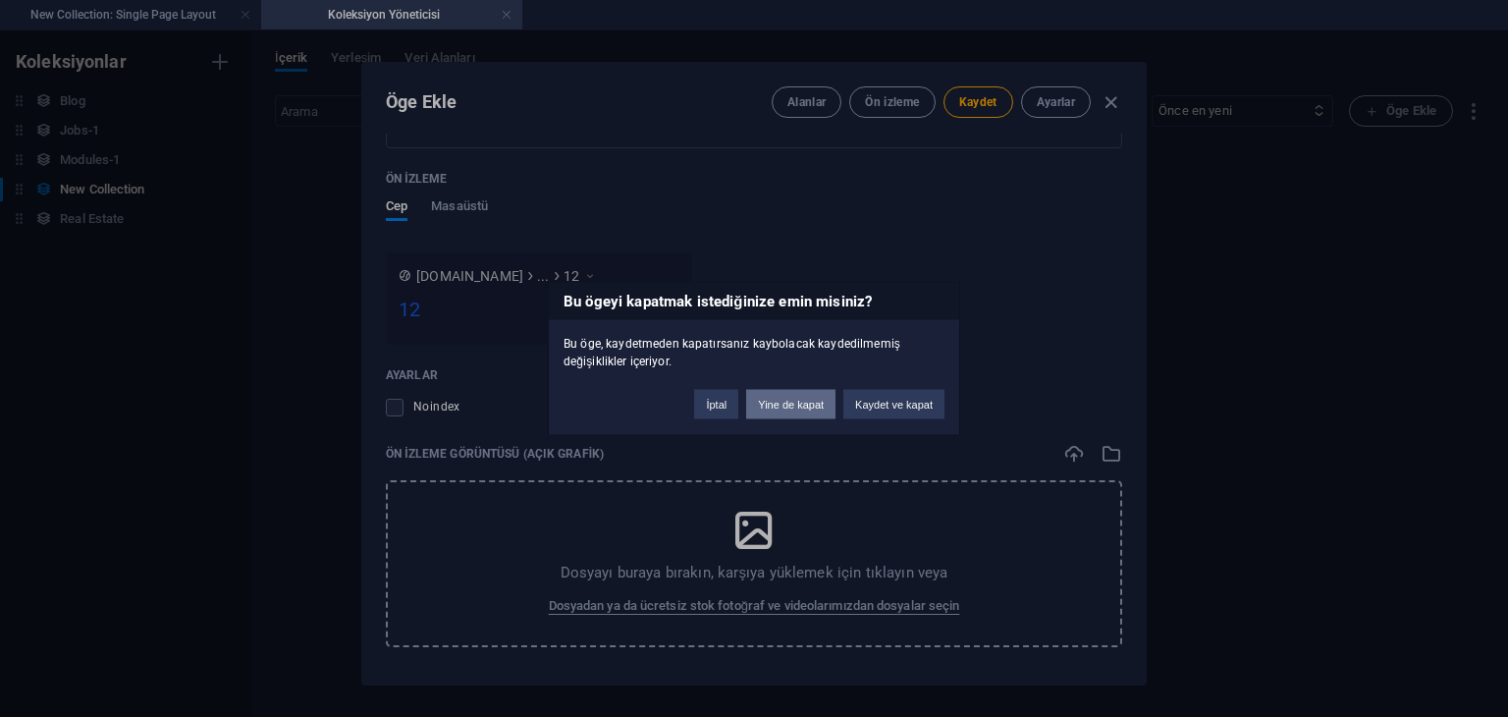
click at [820, 402] on button "Yine de kapat" at bounding box center [790, 404] width 89 height 29
type input "12"
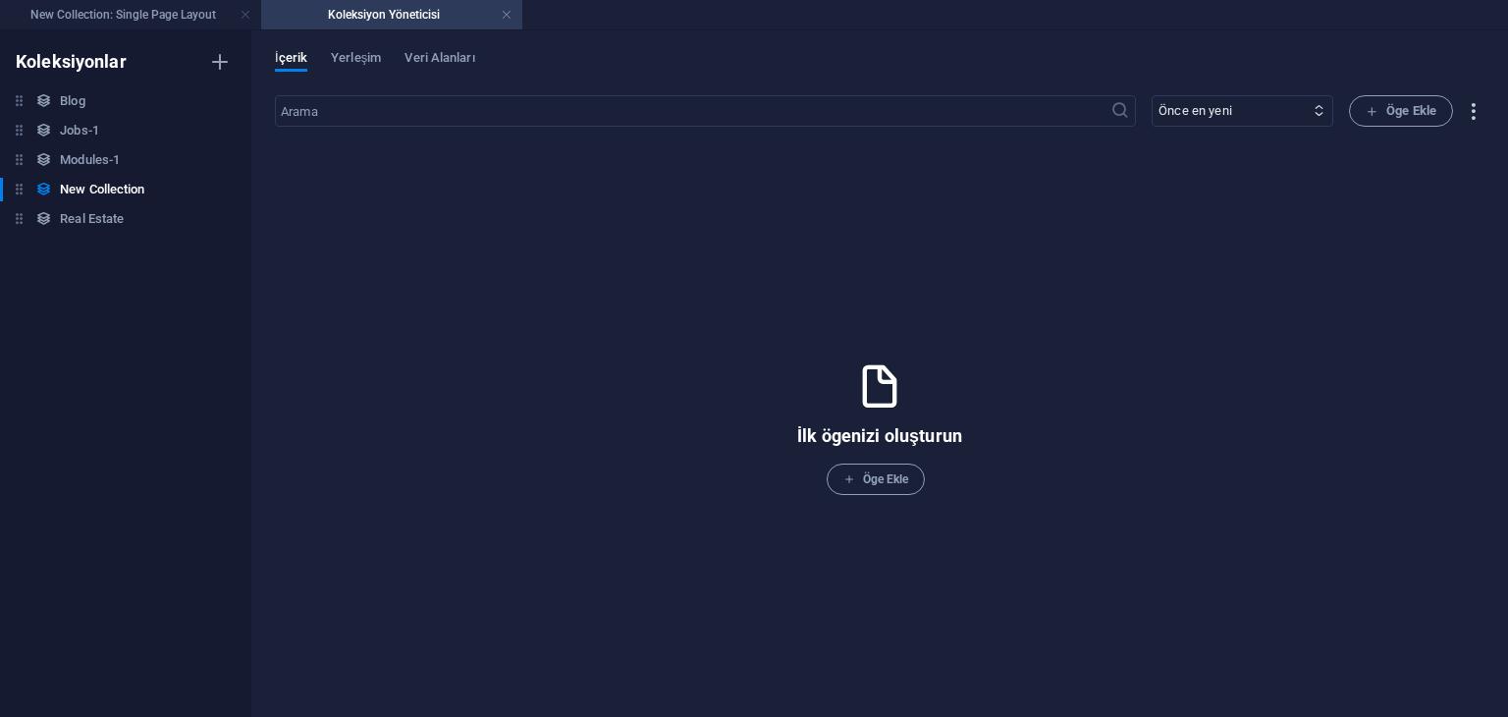
click at [1483, 120] on icon "button" at bounding box center [1473, 111] width 23 height 23
click at [148, 7] on h4 "New Collection: Single Page Layout" at bounding box center [130, 15] width 261 height 22
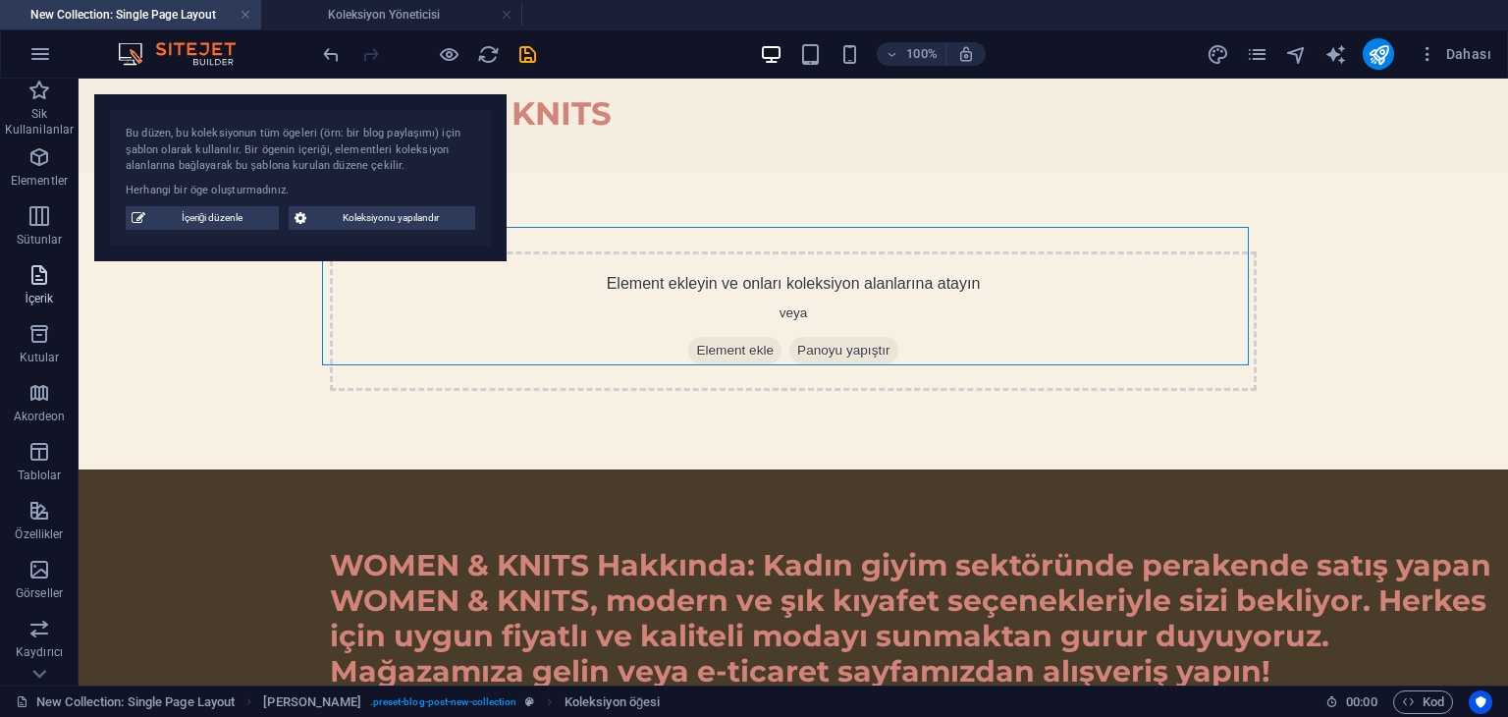
click at [59, 296] on span "İçerik" at bounding box center [39, 286] width 79 height 47
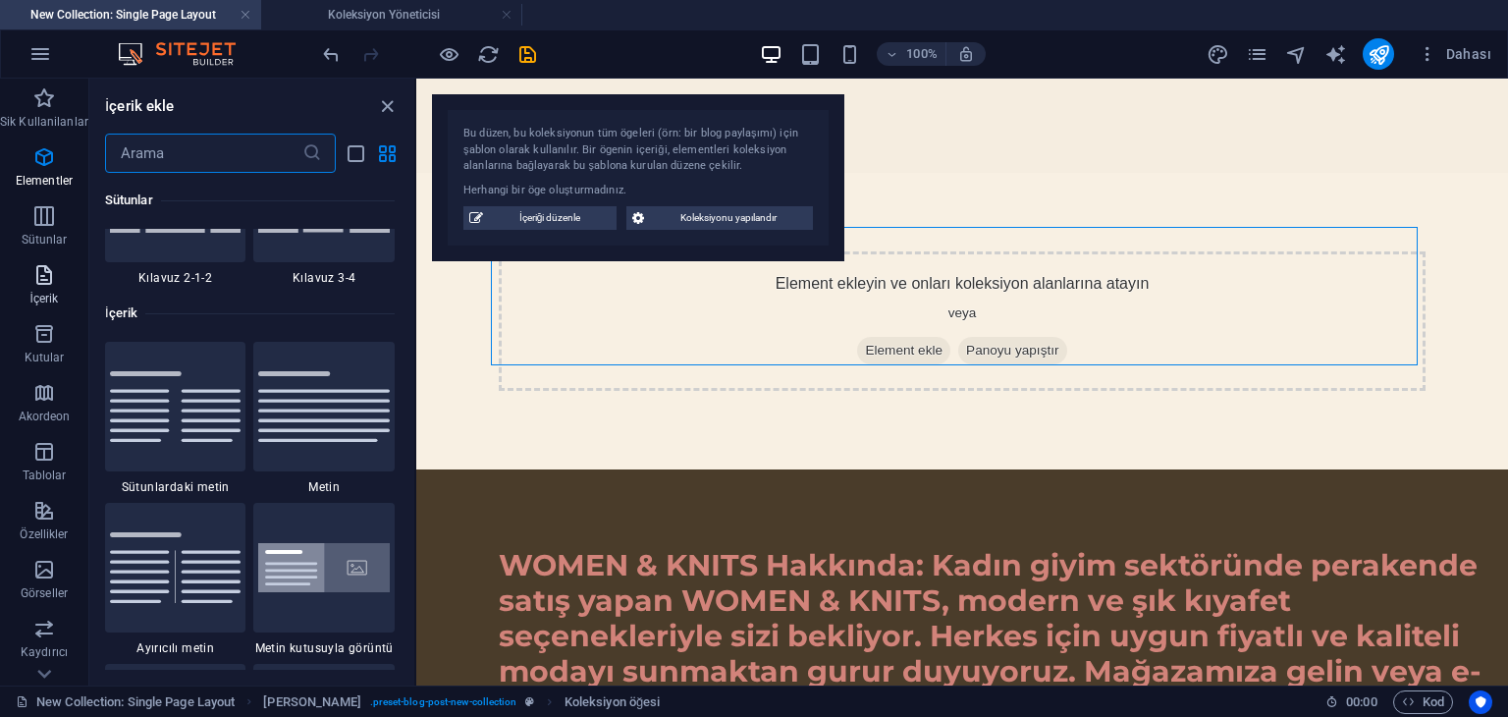
scroll to position [3435, 0]
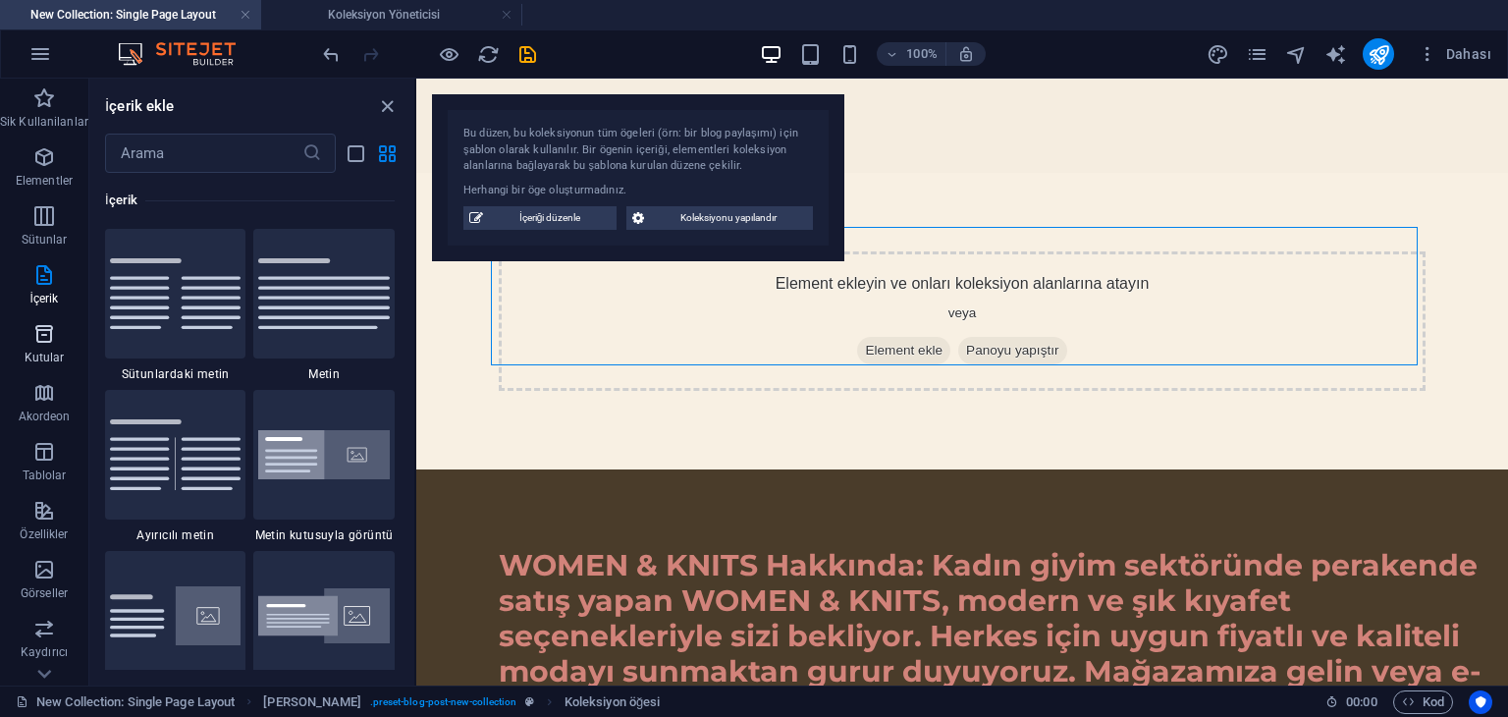
click at [41, 341] on icon "button" at bounding box center [44, 334] width 24 height 24
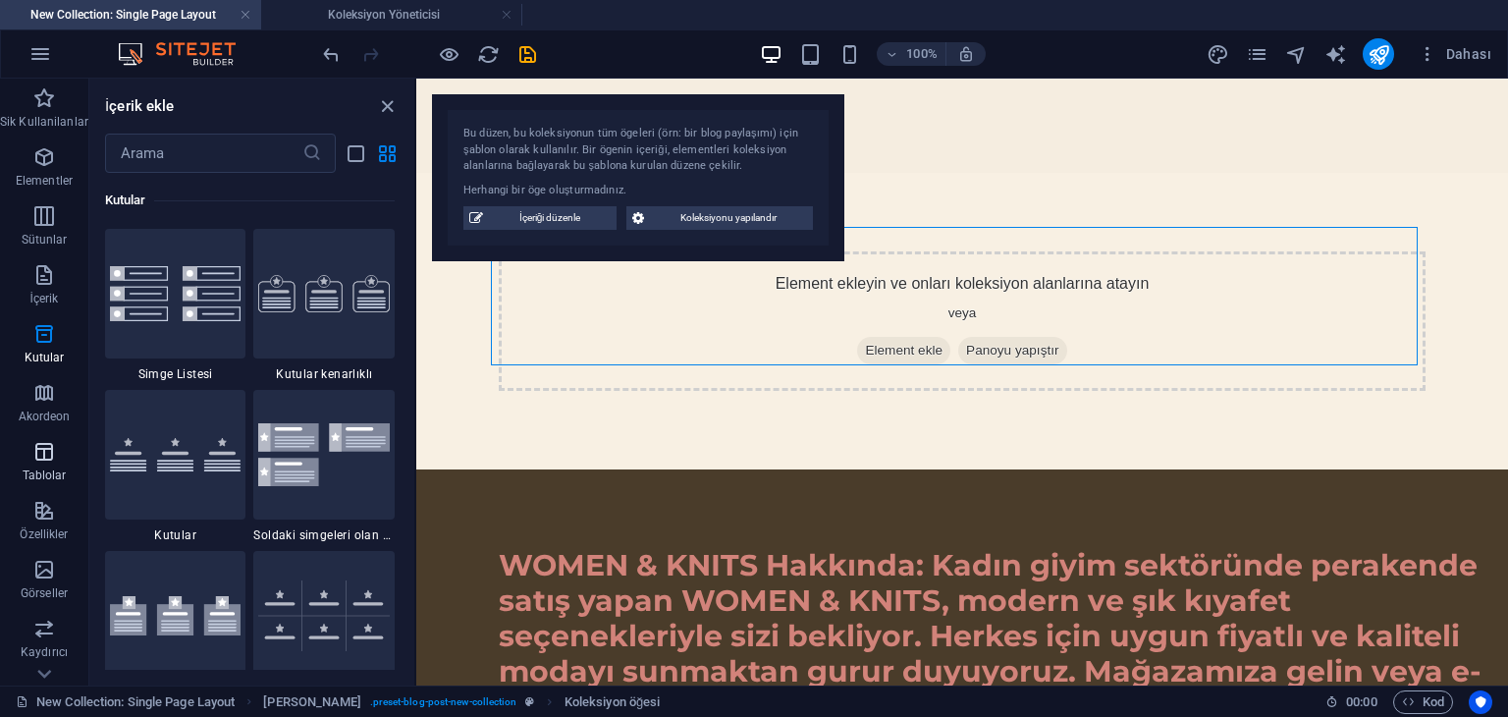
scroll to position [277, 0]
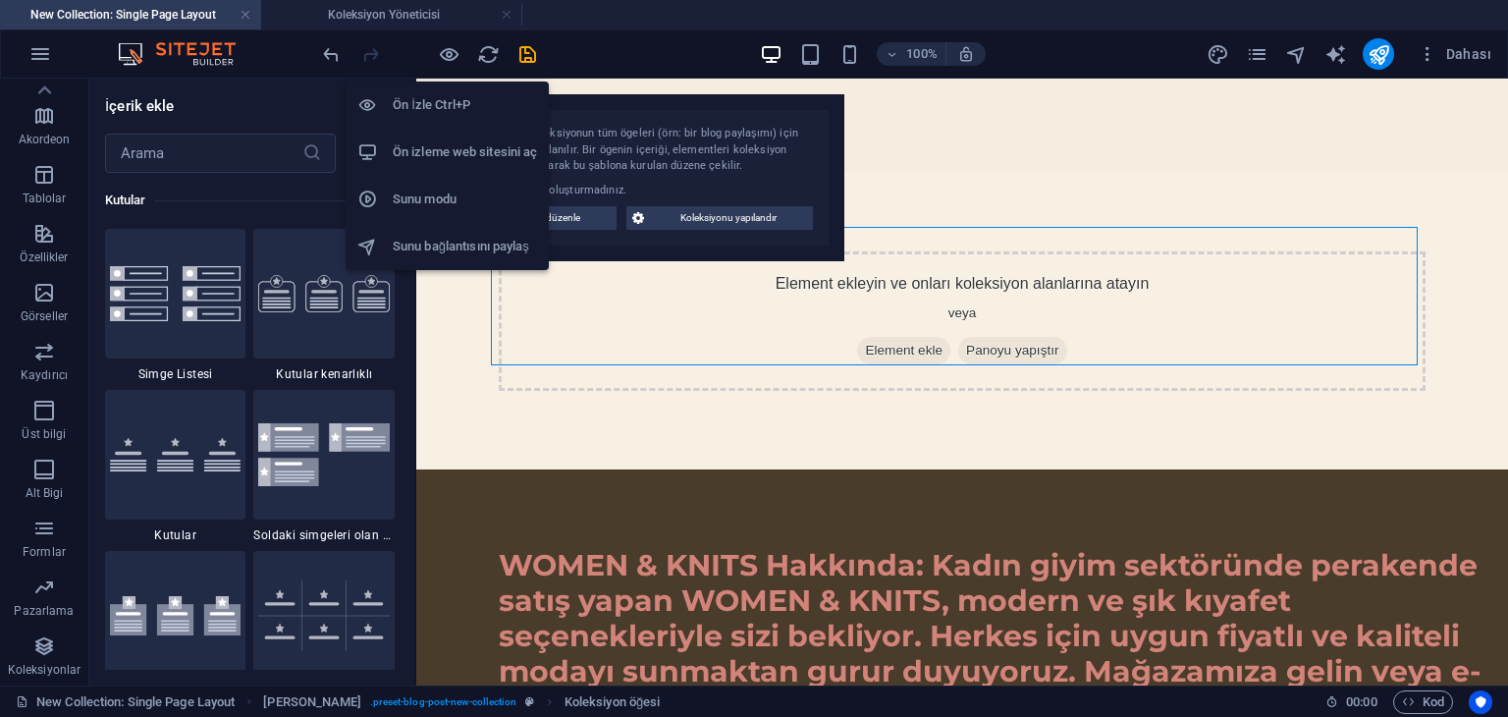
click at [467, 135] on li "Ön izleme web sitesini aç" at bounding box center [447, 152] width 203 height 47
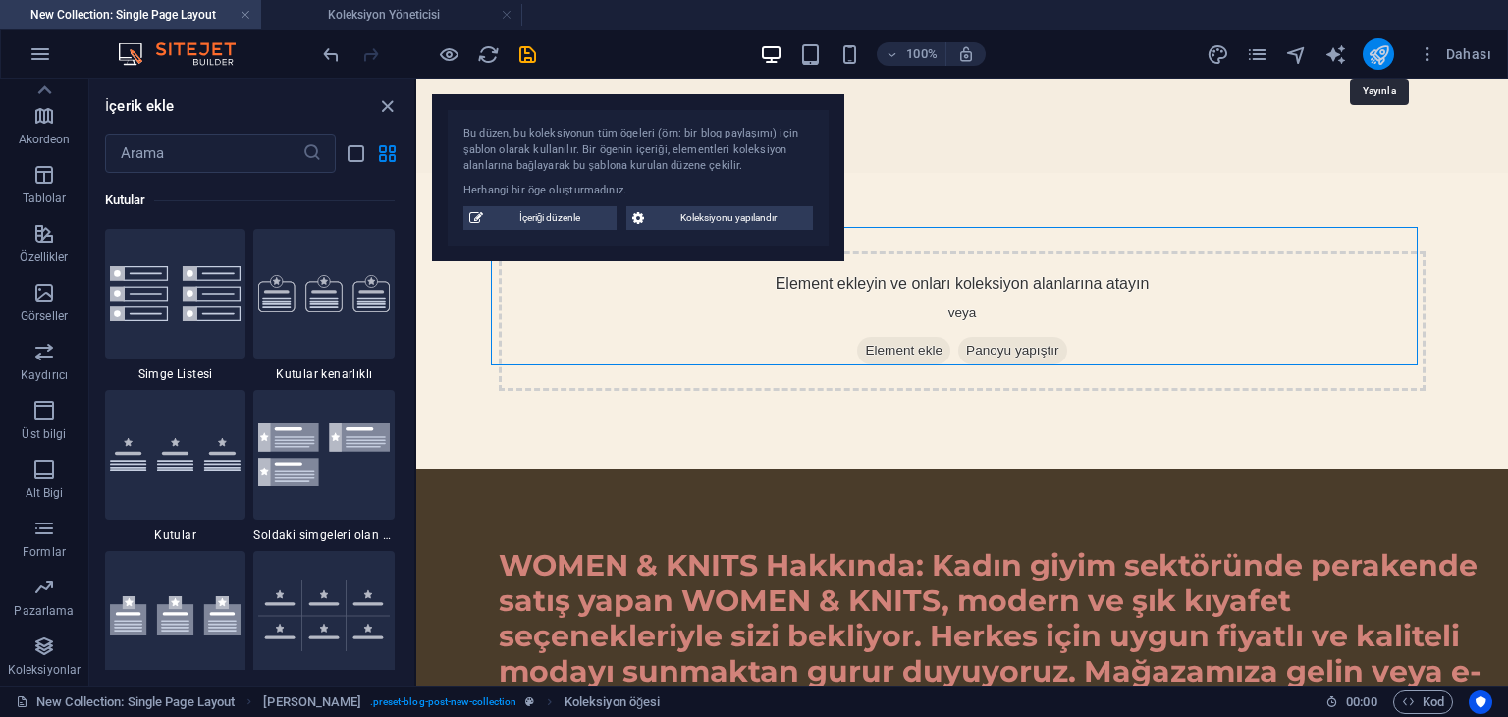
click at [1372, 55] on icon "publish" at bounding box center [1379, 54] width 23 height 23
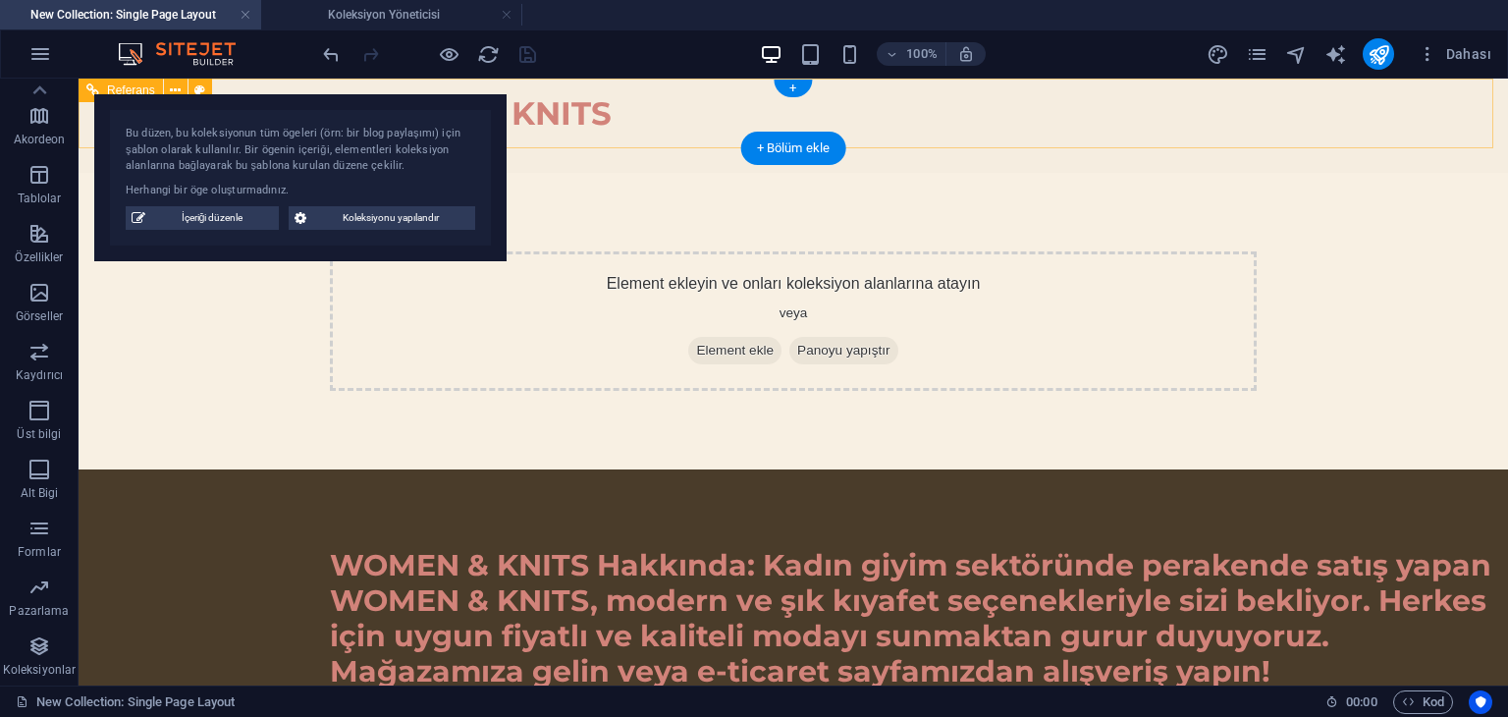
click at [927, 95] on div "WOMEN & KNITS Ana Sayfa İstatistikler Müşteri Yorumları İletişim Hakkımızda" at bounding box center [793, 126] width 1429 height 94
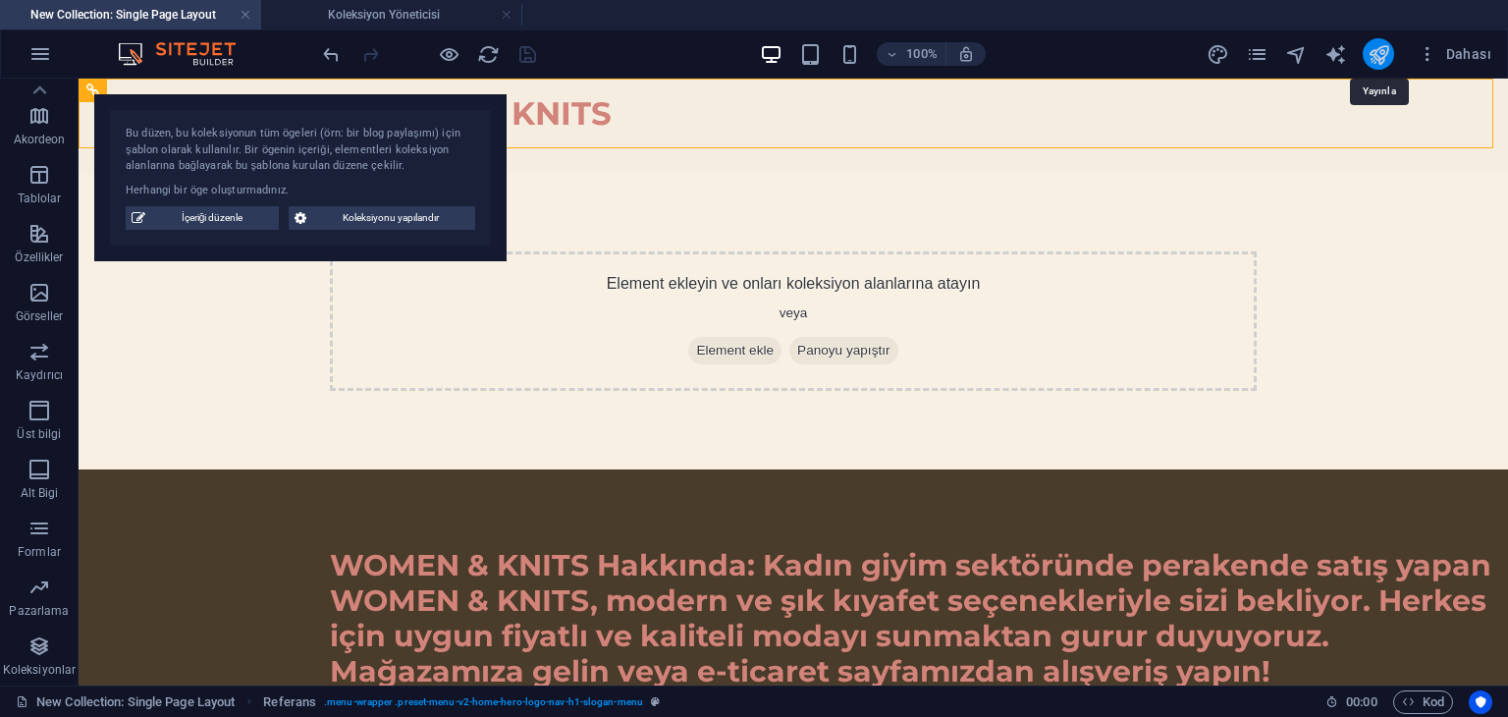
drag, startPoint x: 1400, startPoint y: 58, endPoint x: 1386, endPoint y: 61, distance: 14.1
click at [1386, 61] on div "Dahası" at bounding box center [1353, 53] width 294 height 31
click at [1386, 61] on icon "publish" at bounding box center [1379, 54] width 23 height 23
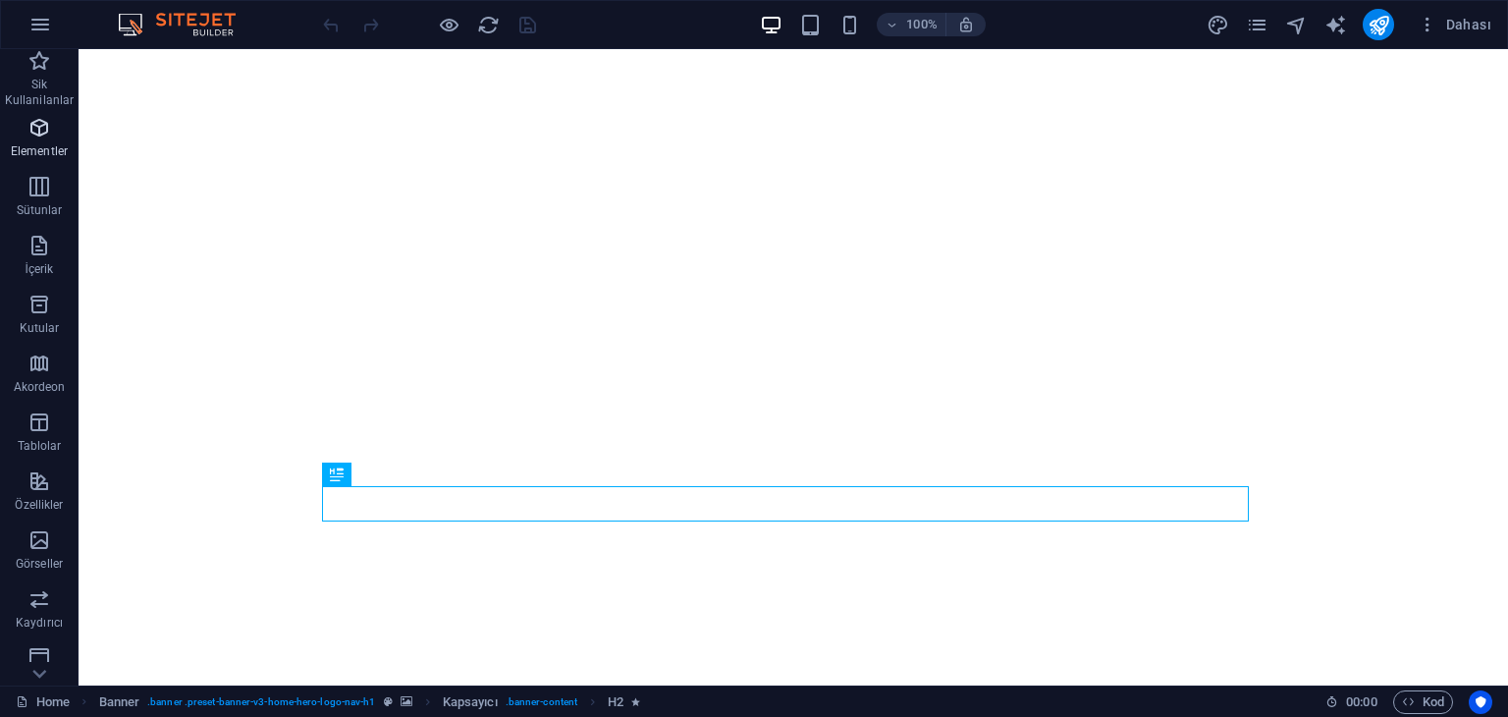
click at [63, 144] on p "Elementler" at bounding box center [39, 151] width 57 height 16
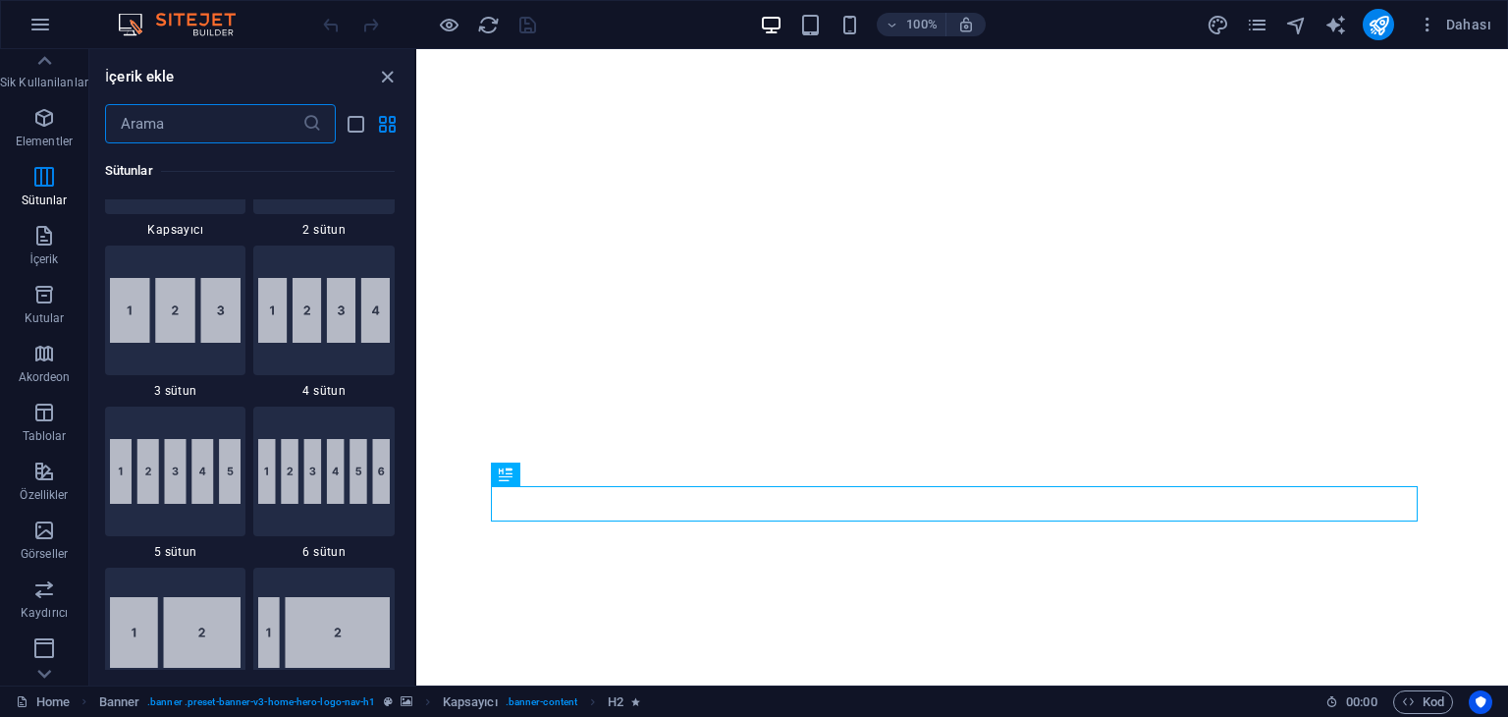
scroll to position [1088, 0]
click at [47, 241] on icon "button" at bounding box center [44, 236] width 24 height 24
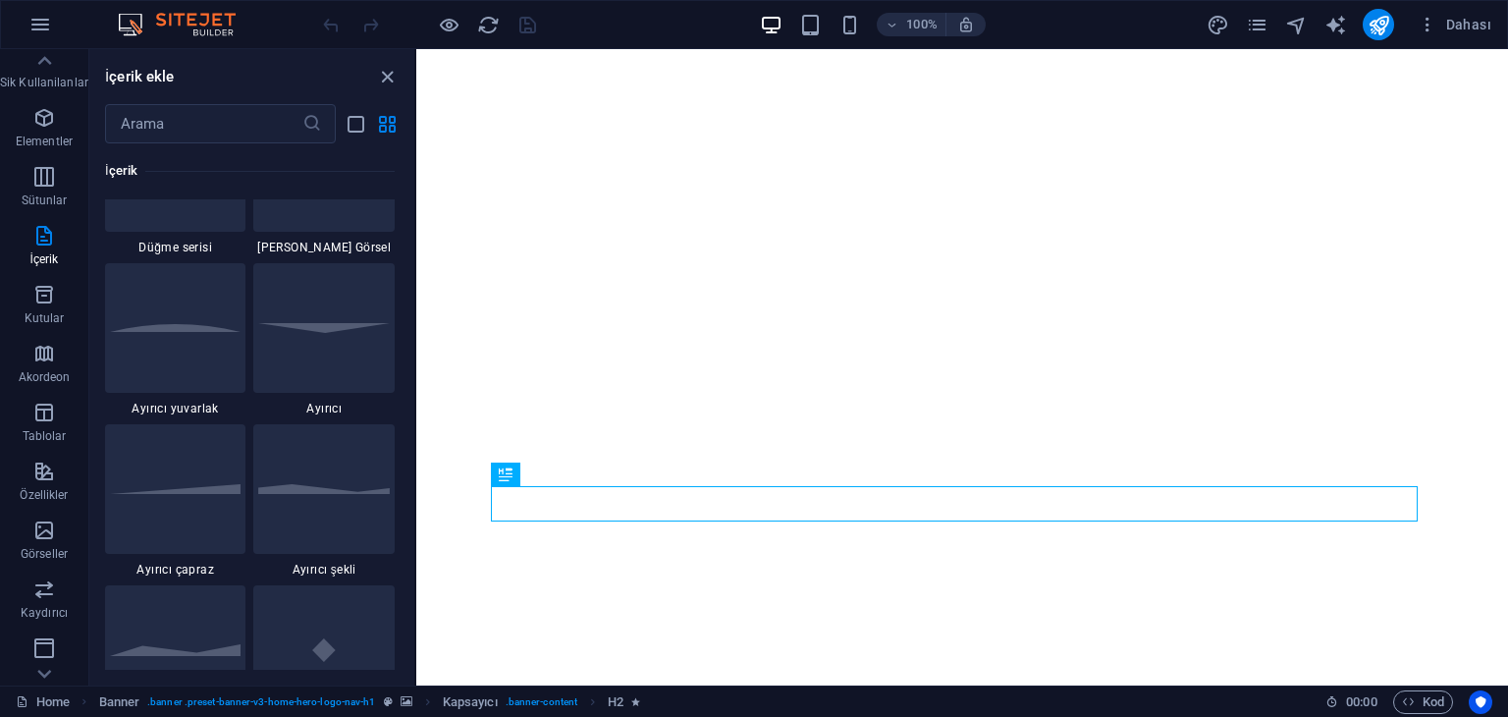
scroll to position [5052, 0]
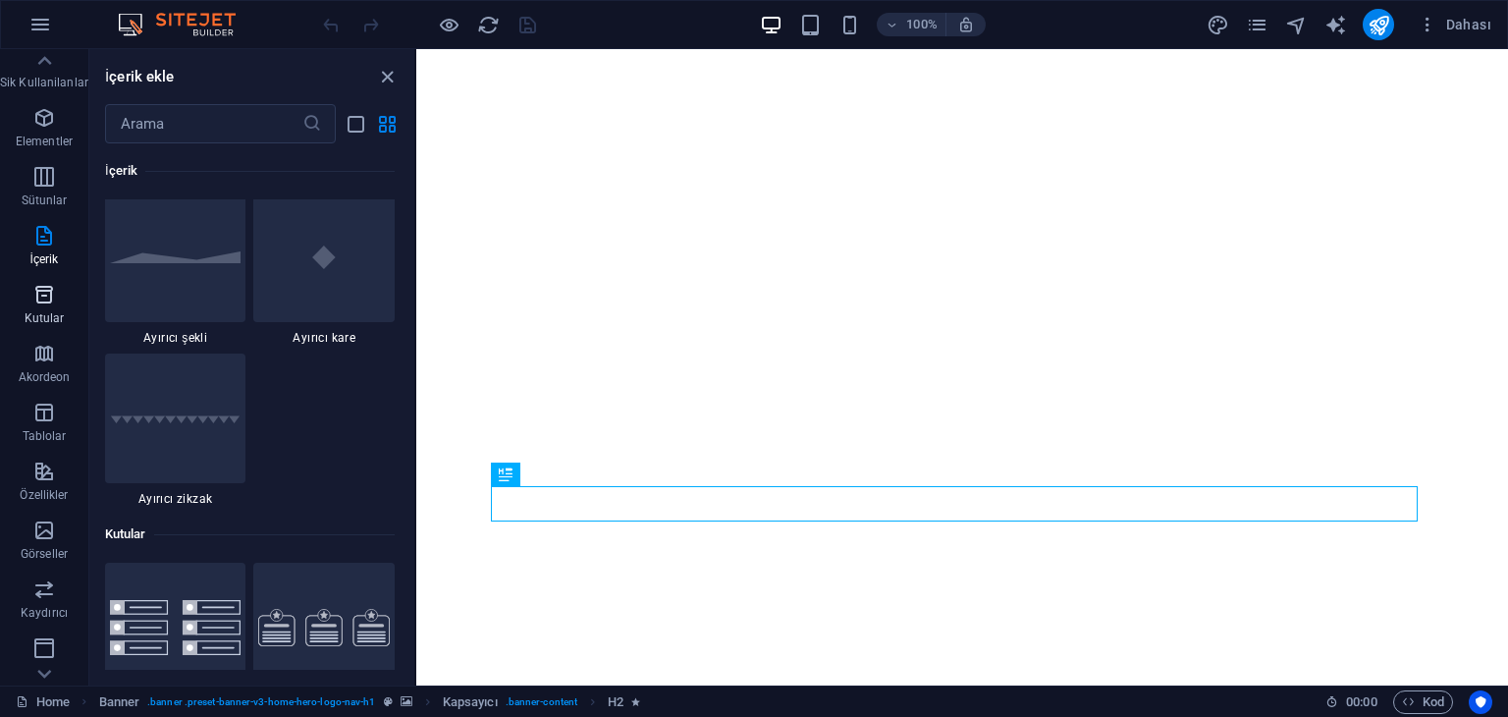
click at [53, 314] on p "Kutular" at bounding box center [45, 318] width 40 height 16
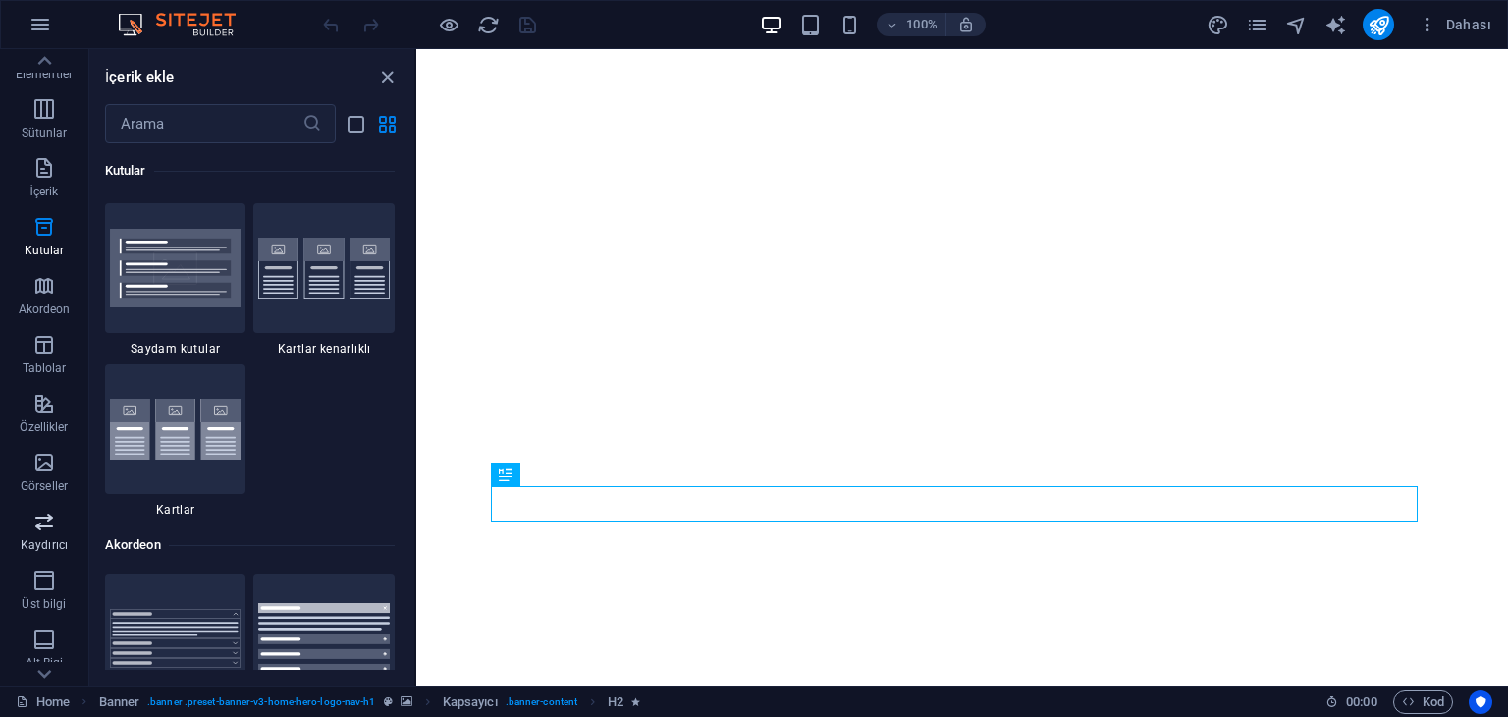
scroll to position [247, 0]
click at [38, 591] on icon "button" at bounding box center [44, 587] width 24 height 24
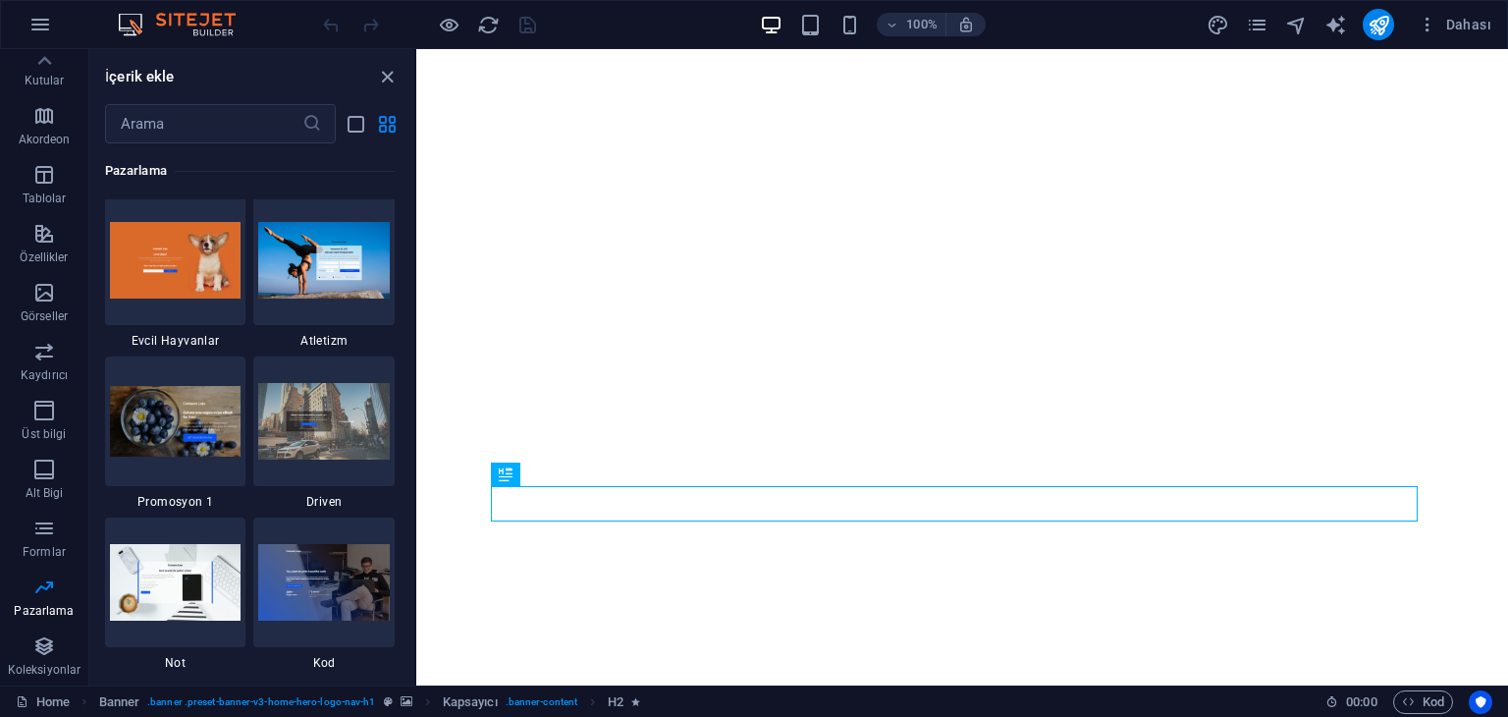
scroll to position [16786, 0]
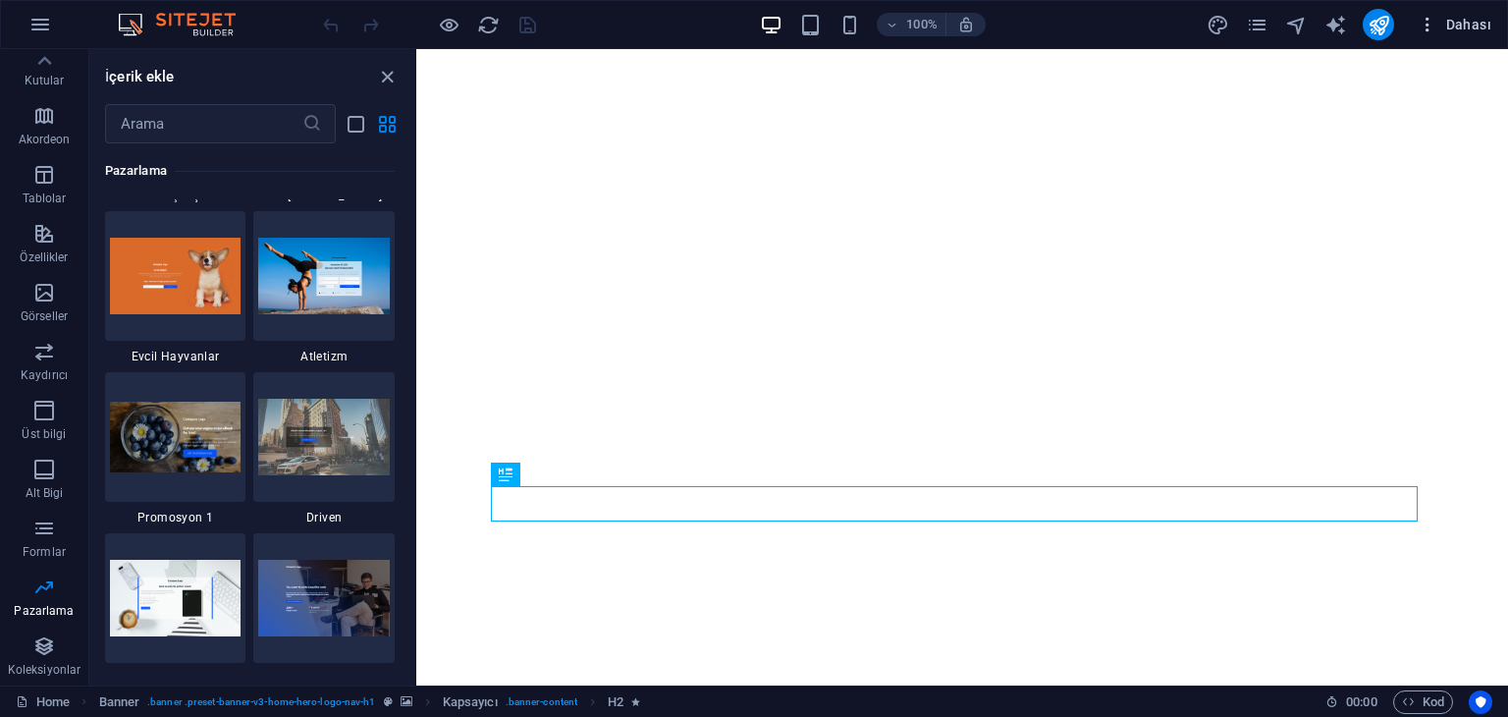
click at [1422, 28] on icon "button" at bounding box center [1428, 25] width 20 height 20
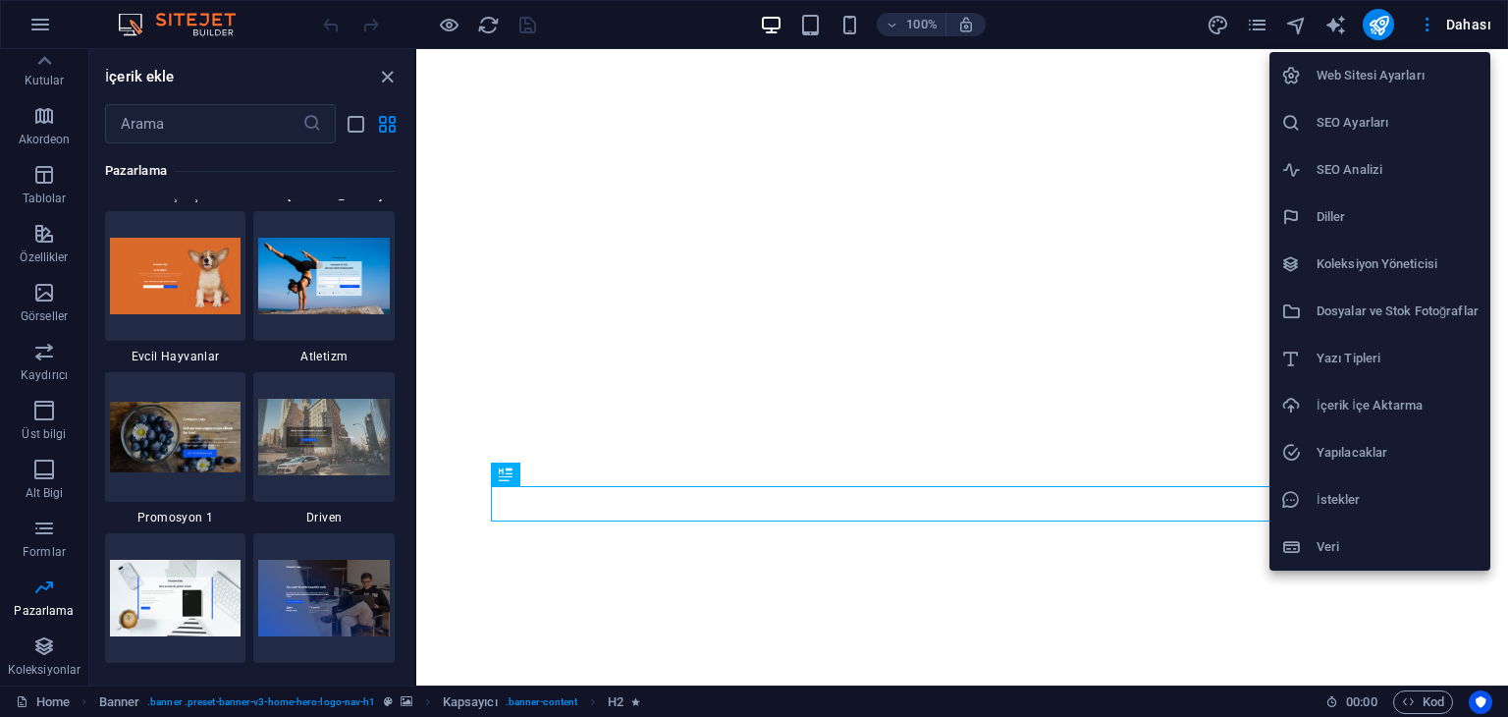
click at [24, 26] on div at bounding box center [754, 358] width 1508 height 717
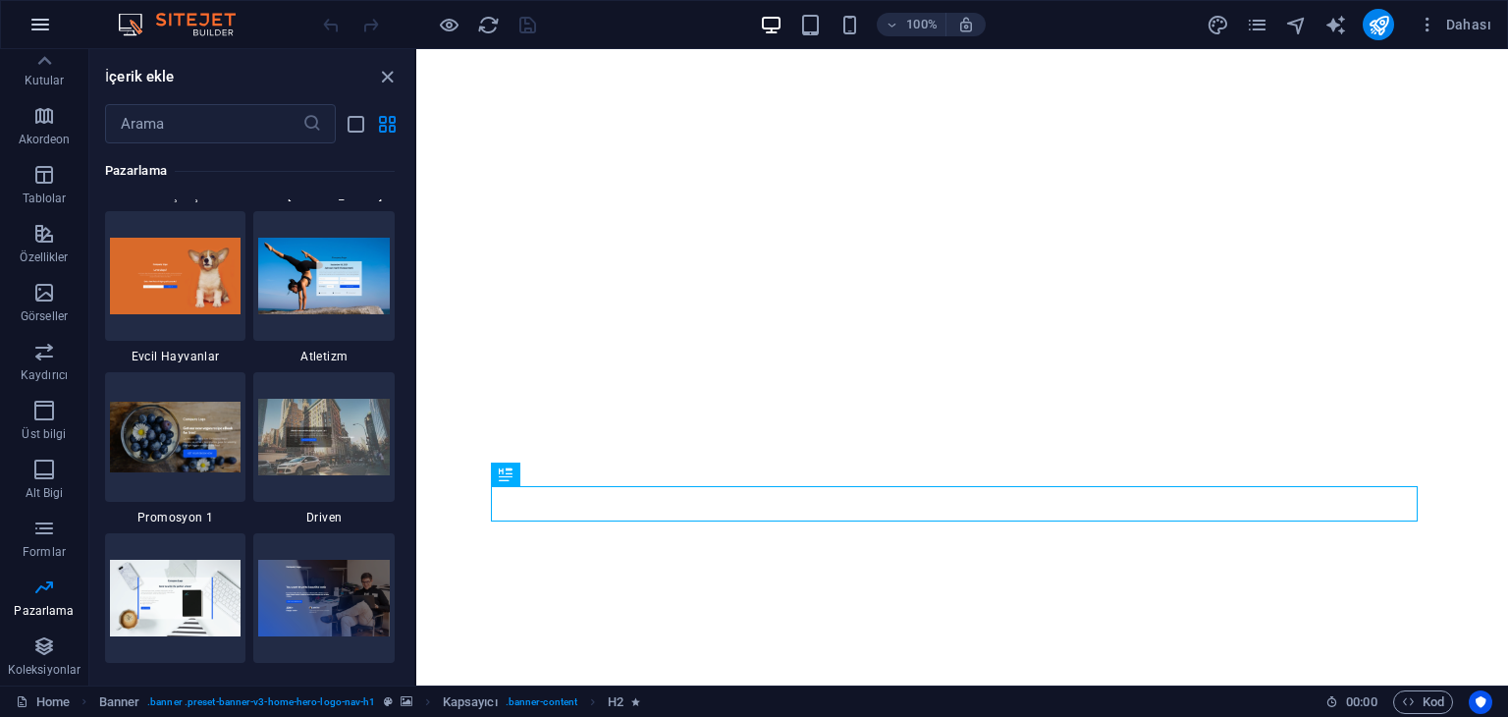
click at [39, 29] on icon "button" at bounding box center [40, 25] width 24 height 24
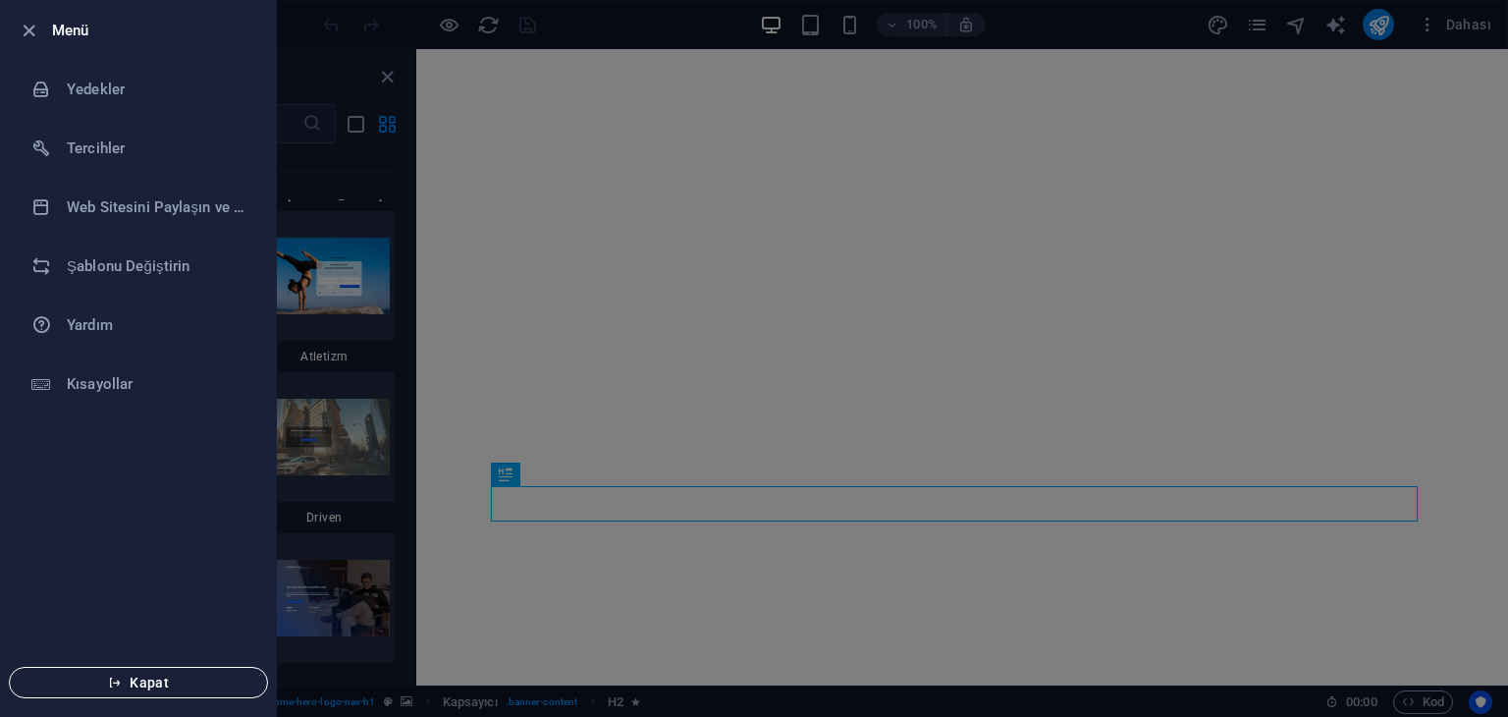
click at [164, 688] on span "Kapat" at bounding box center [139, 682] width 226 height 16
